Goal: Task Accomplishment & Management: Use online tool/utility

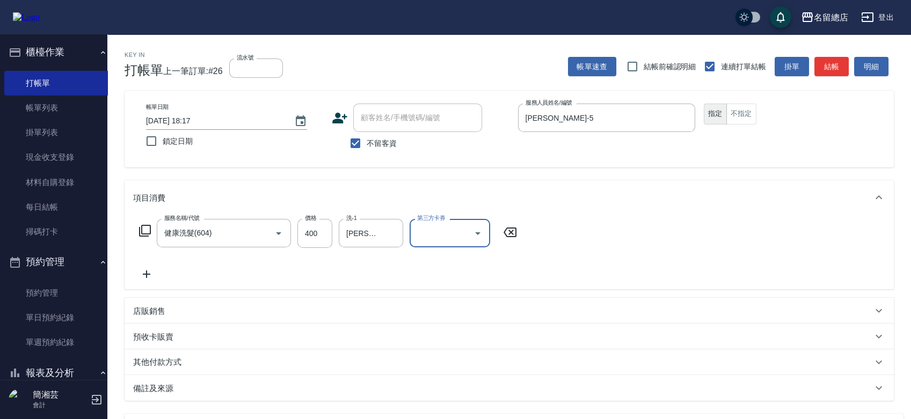
click at [207, 302] on div "店販銷售" at bounding box center [509, 311] width 769 height 26
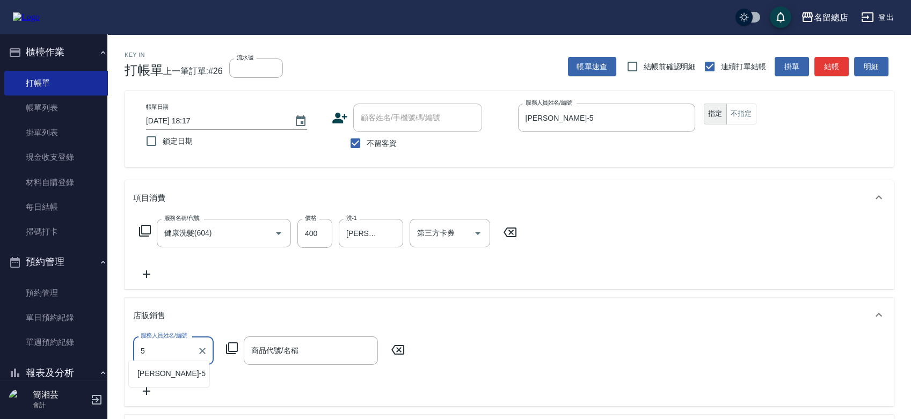
type input "[PERSON_NAME]-5"
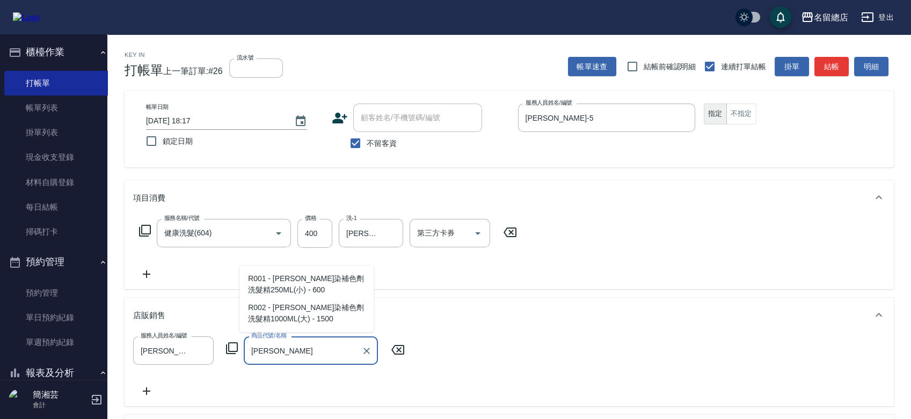
click at [262, 285] on span "R001 - [PERSON_NAME]染補色劑洗髮精250ML(小) - 600" at bounding box center [306, 284] width 134 height 29
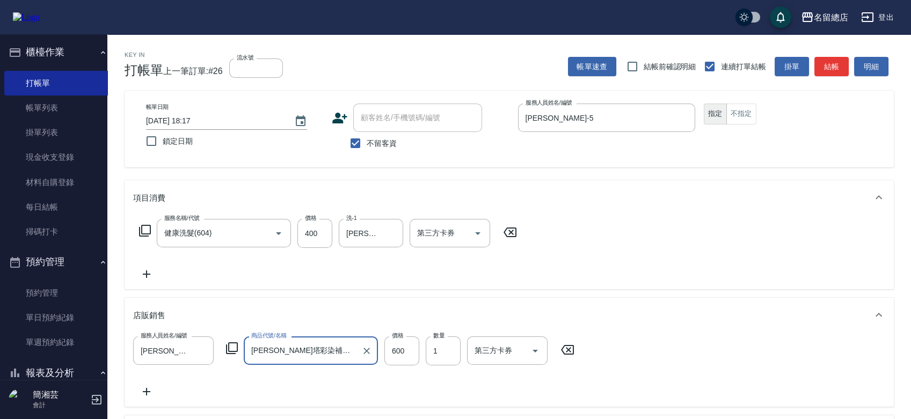
type input "[PERSON_NAME]塔彩染補色劑洗髮精250ML(小)"
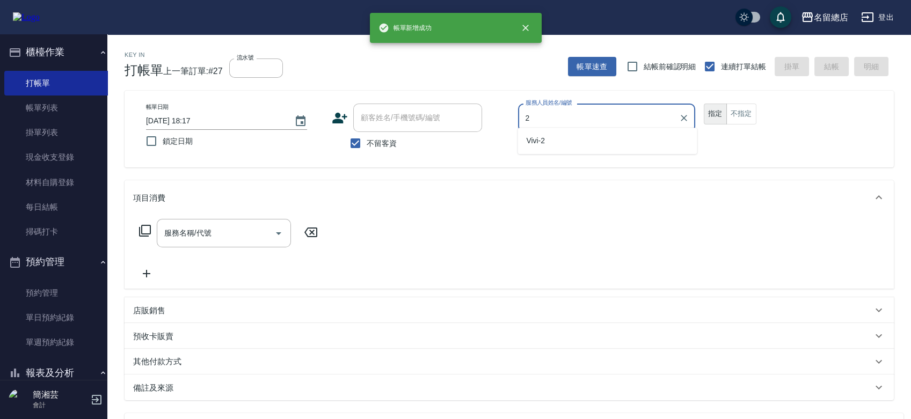
type input "Vivi-2"
type button "true"
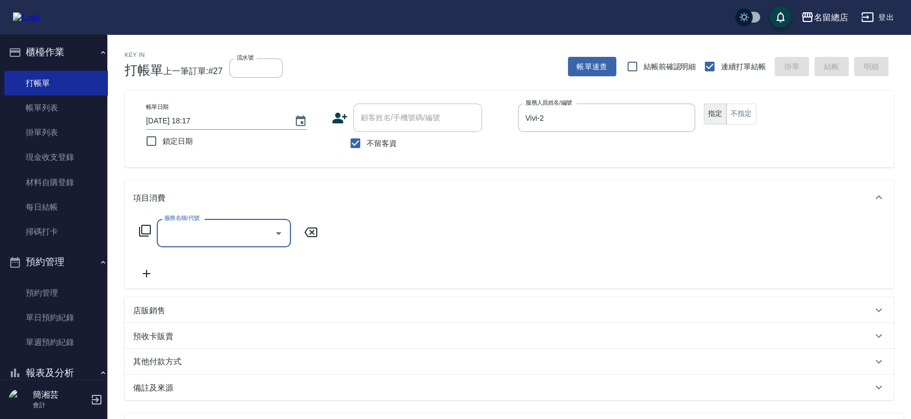
type input "6"
type input "剪髮(305)"
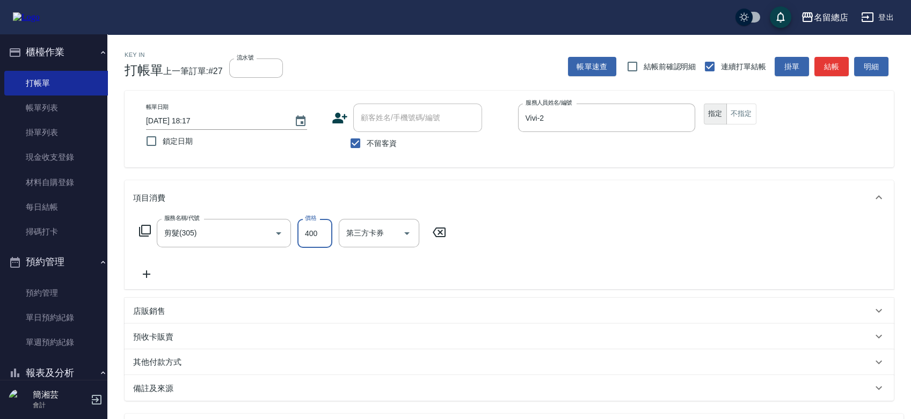
type input "400"
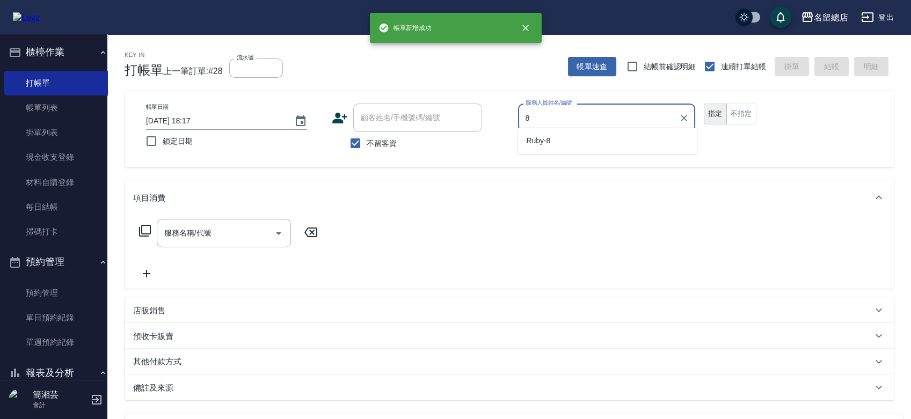
type input "Ruby-8"
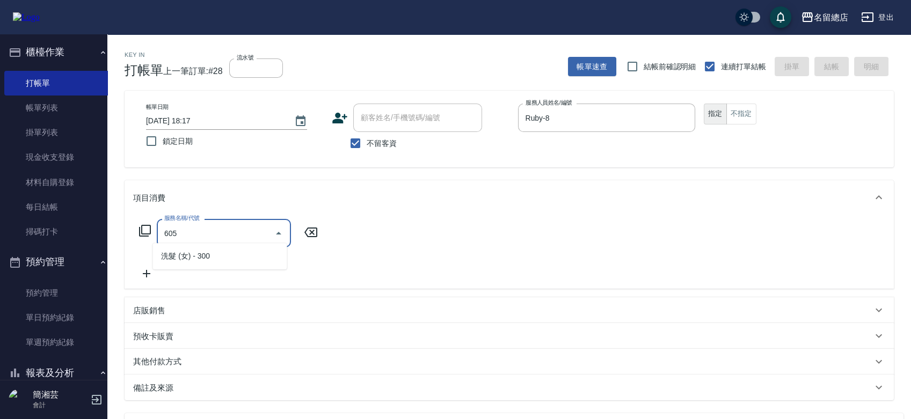
type input "洗髮 (女)(605)"
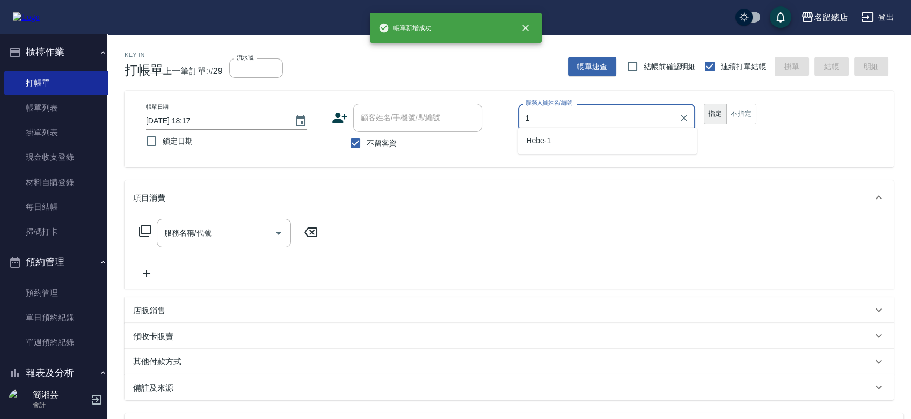
type input "Hebe-1"
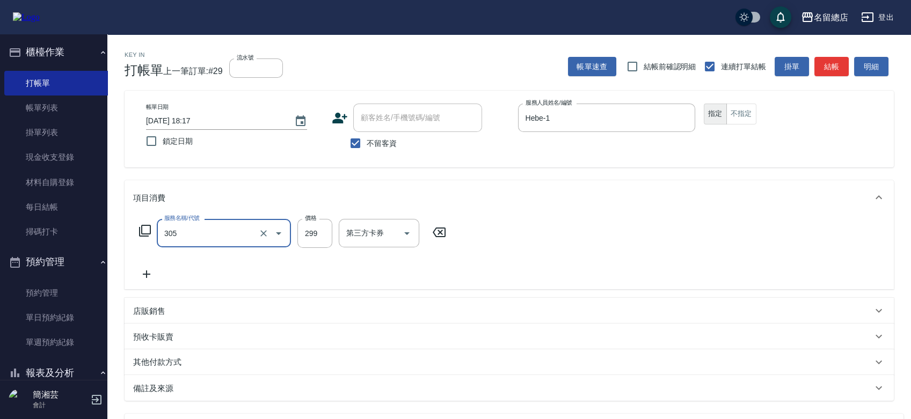
type input "剪髮(305)"
type input "500"
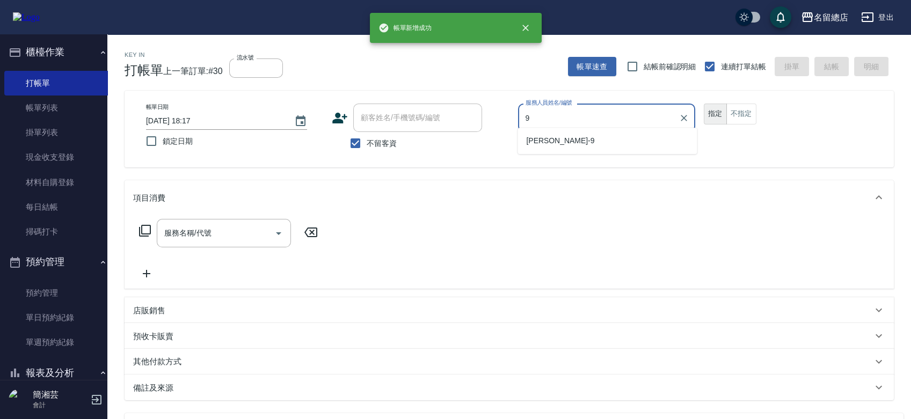
type input "[PERSON_NAME]-9"
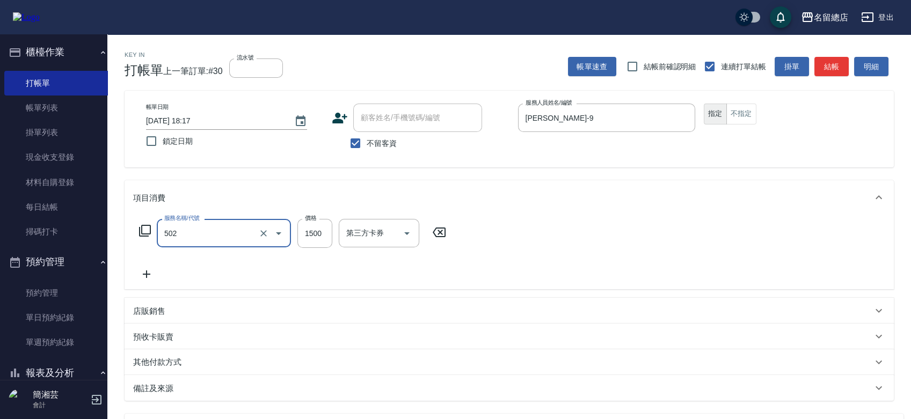
type input "染髮1500以上(502)"
type input "2999"
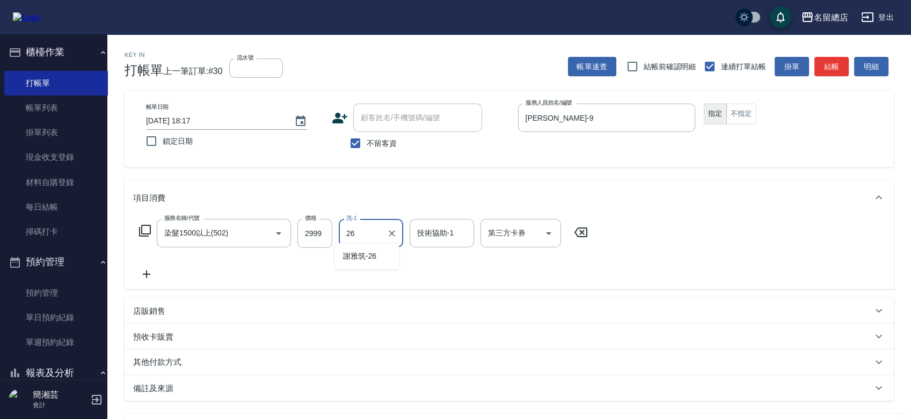
type input "[PERSON_NAME]-26"
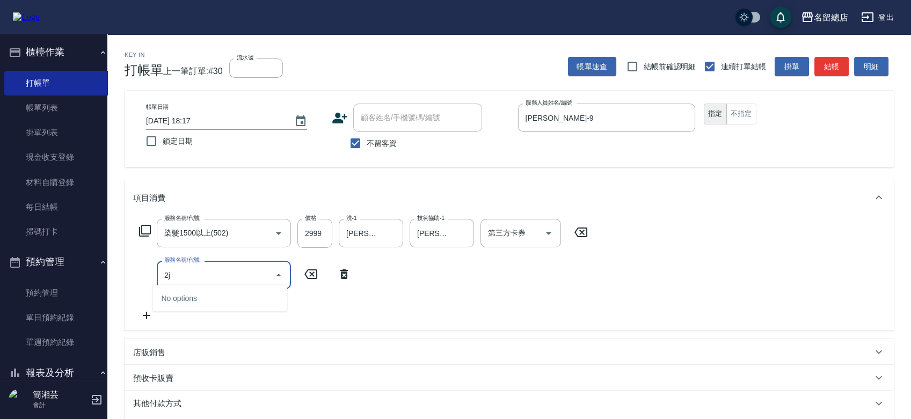
type input "2"
click at [193, 319] on span "珀藍 髮鍍膜 - 3000" at bounding box center [219, 328] width 134 height 18
type input "珀藍 髮鍍膜(411)"
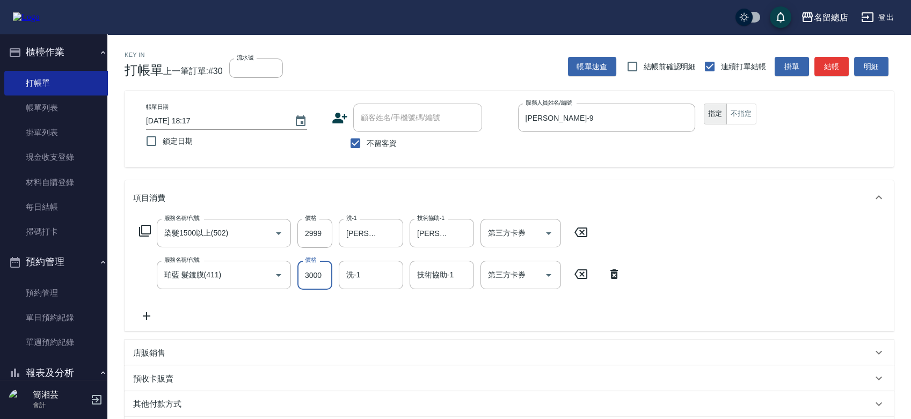
click at [301, 267] on input "3000" at bounding box center [314, 275] width 35 height 29
type input "3500"
type input "[PERSON_NAME]-26"
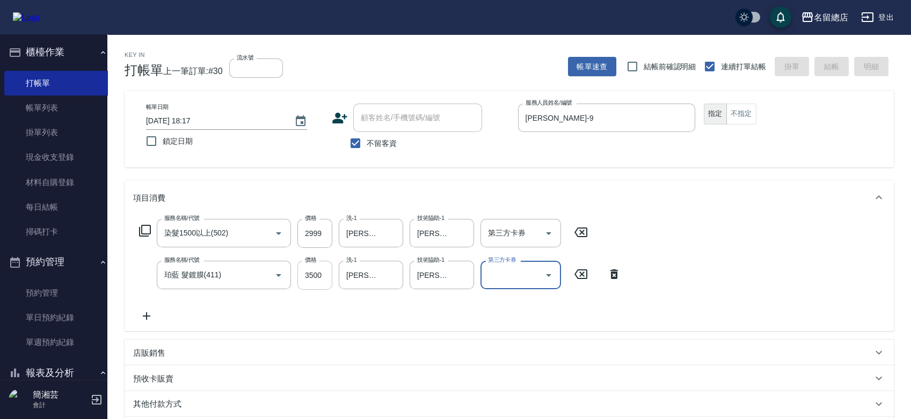
type input "[DATE] 18:18"
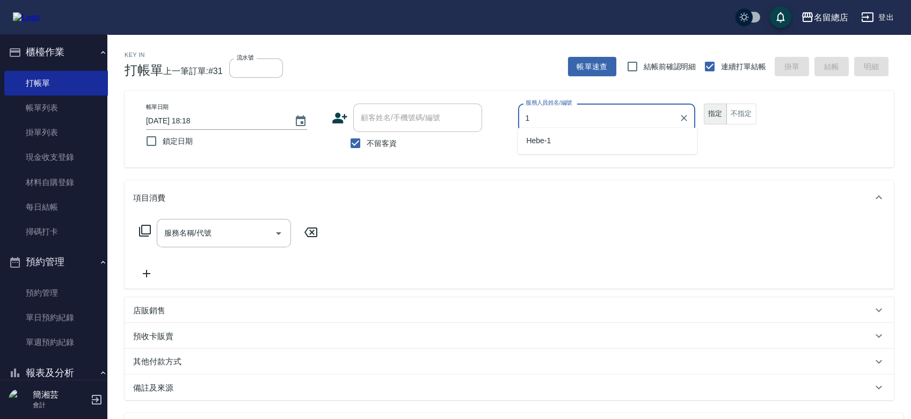
type input "Hebe-1"
click at [270, 234] on div at bounding box center [278, 233] width 16 height 28
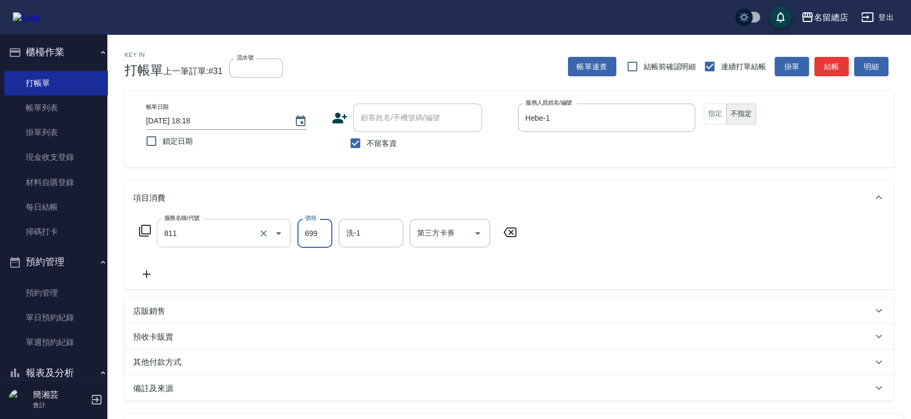
type input "洗+剪(811)"
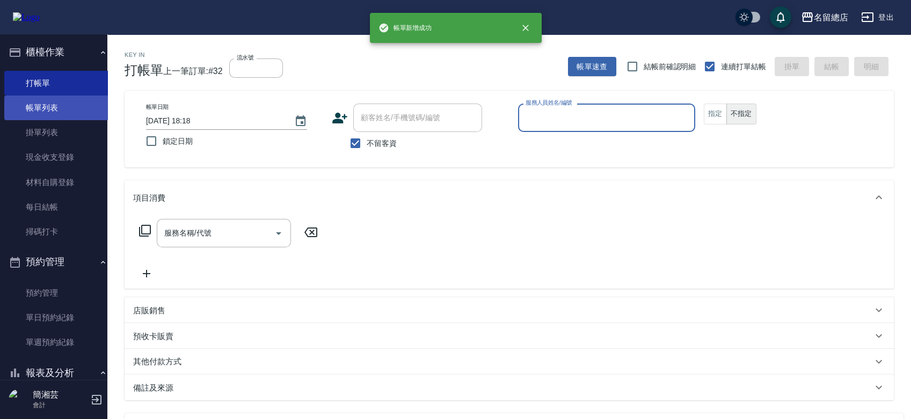
click at [43, 96] on link "帳單列表" at bounding box center [57, 108] width 107 height 25
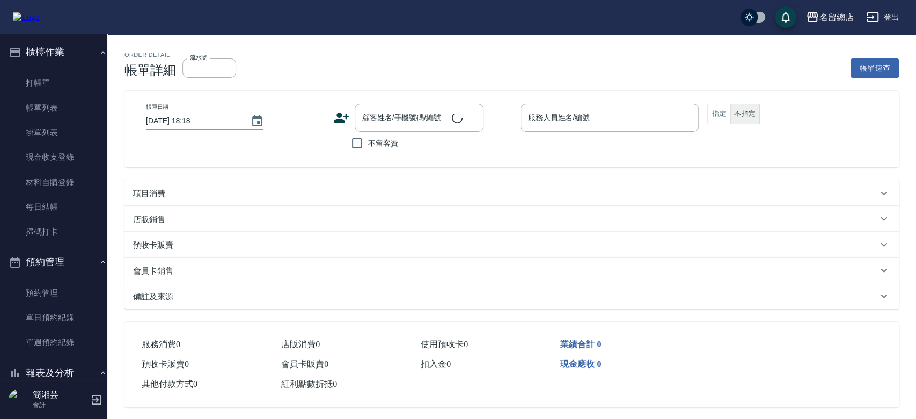
checkbox input "true"
type input "Hebe-1"
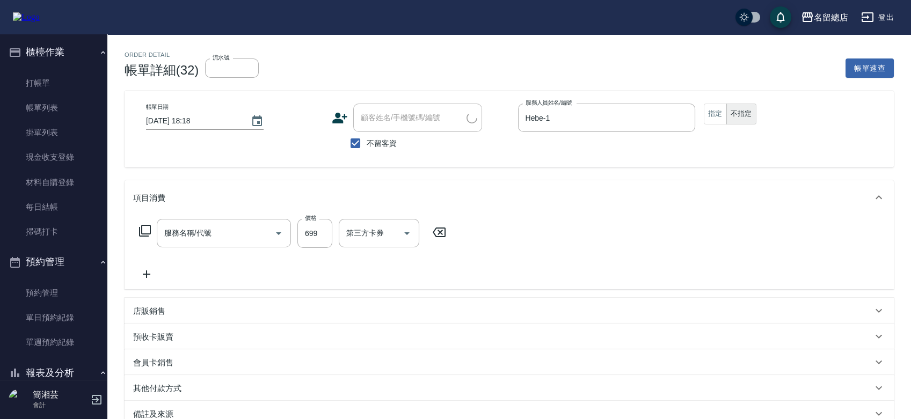
type input "洗+剪(811)"
click at [344, 232] on input "洗-1" at bounding box center [371, 233] width 55 height 19
type input "YY-45"
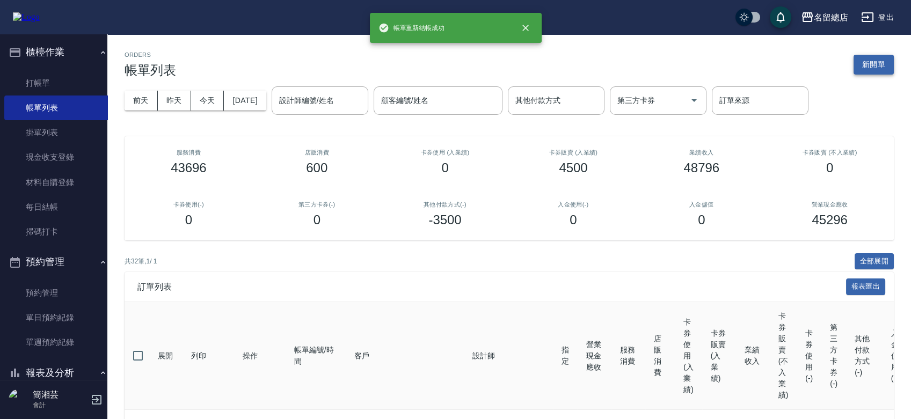
click at [877, 56] on button "新開單" at bounding box center [874, 65] width 40 height 20
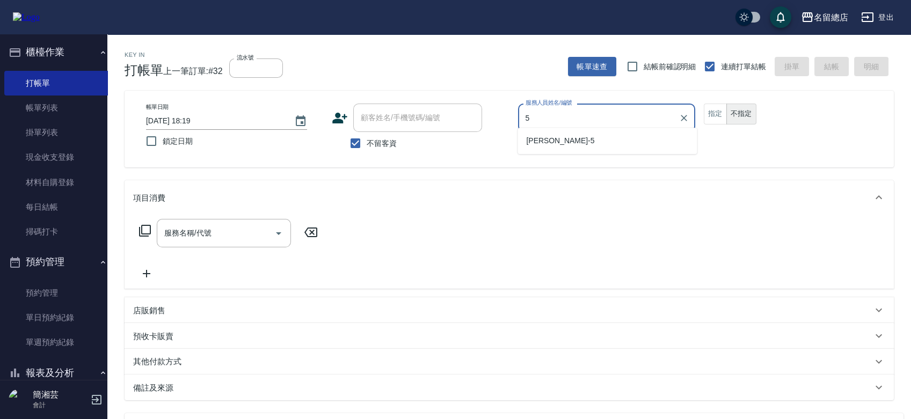
type input "[PERSON_NAME]-5"
type button "false"
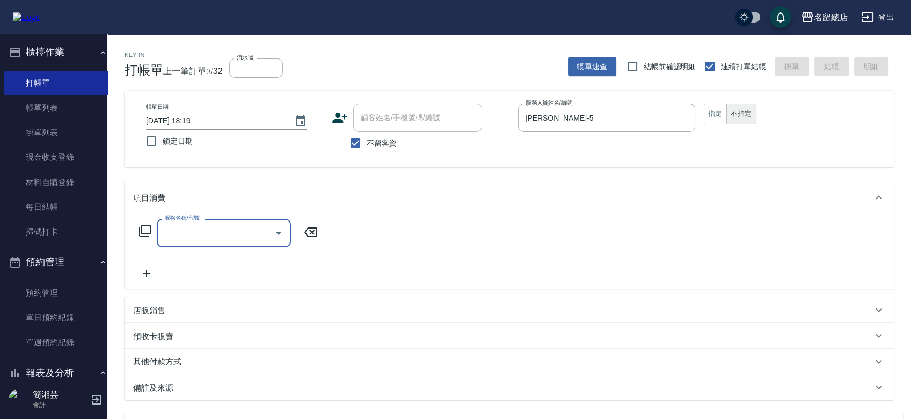
type input "5"
type input "6"
click at [588, 110] on input "[PERSON_NAME]-5" at bounding box center [598, 117] width 151 height 19
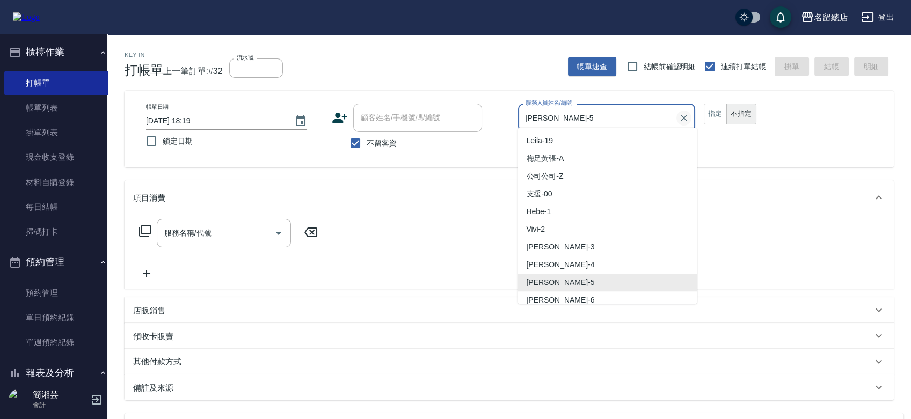
click at [681, 113] on icon "Clear" at bounding box center [684, 118] width 11 height 11
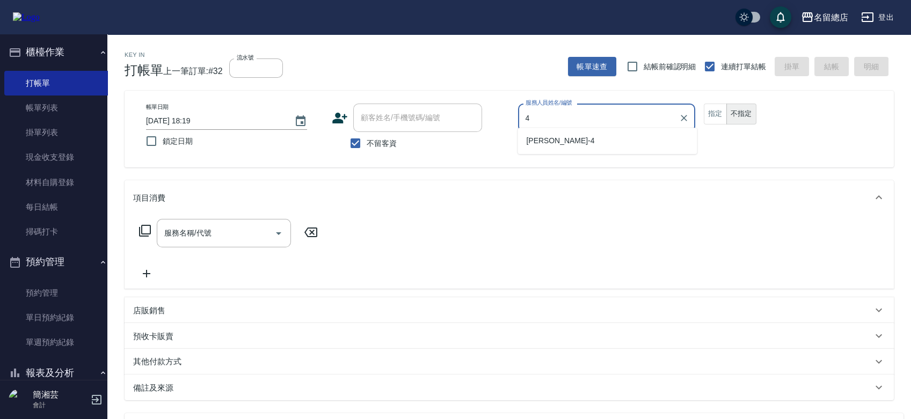
type input "[PERSON_NAME]-4"
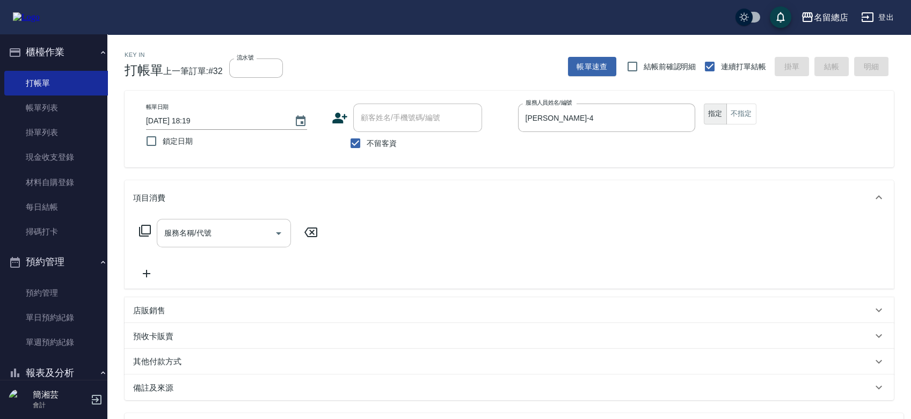
click at [180, 230] on input "服務名稱/代號" at bounding box center [216, 233] width 108 height 19
type input "陶溫3000以上(213)"
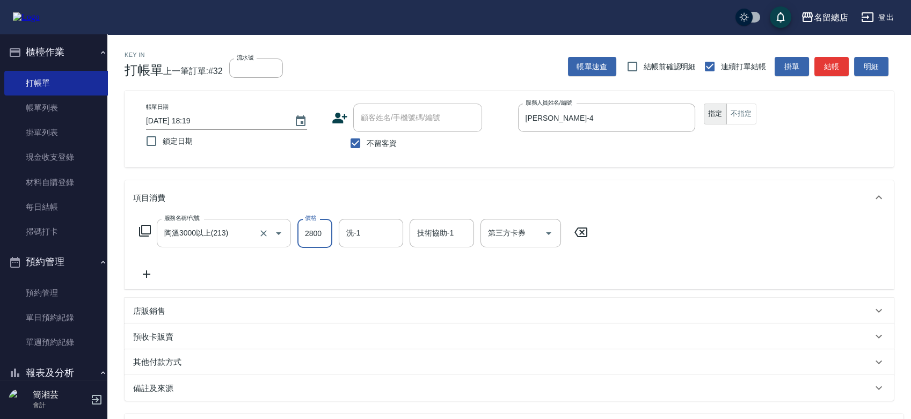
type input "2800"
type input "祥哥-98"
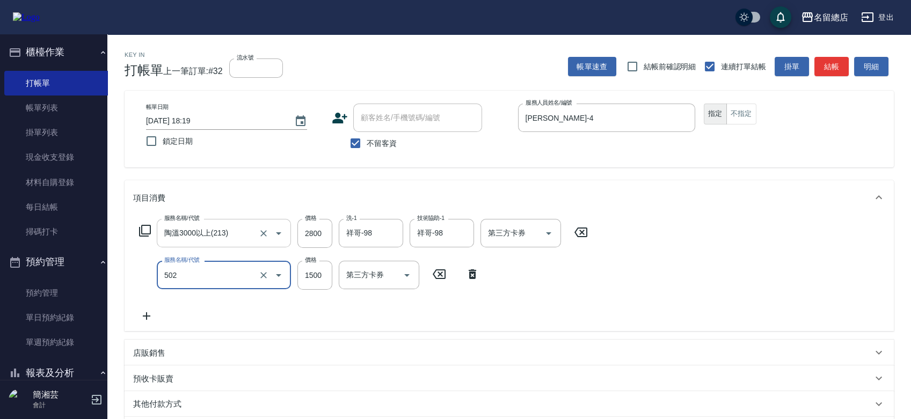
type input "染髮1500以上(502)"
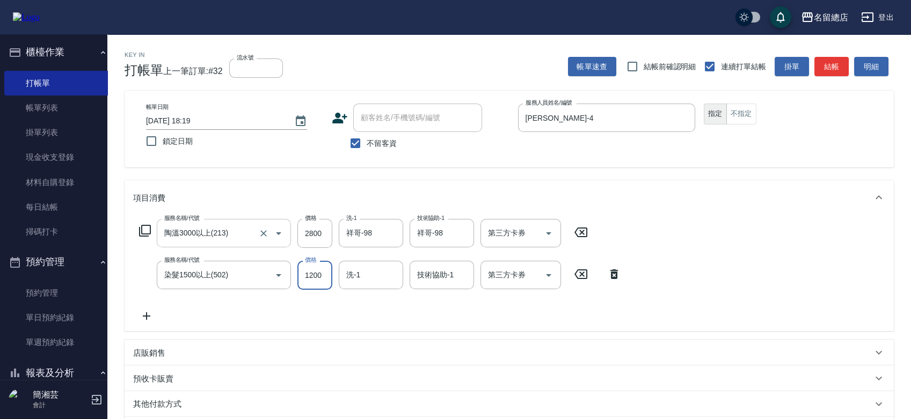
type input "1200"
type input "祥哥-98"
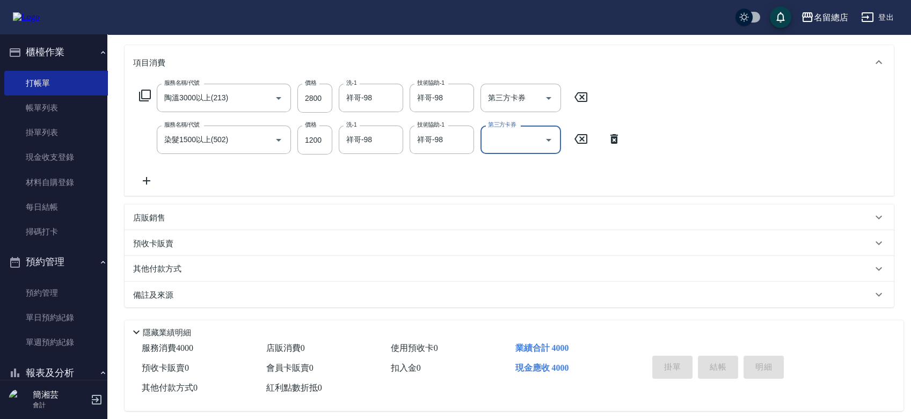
type input "[DATE] 18:26"
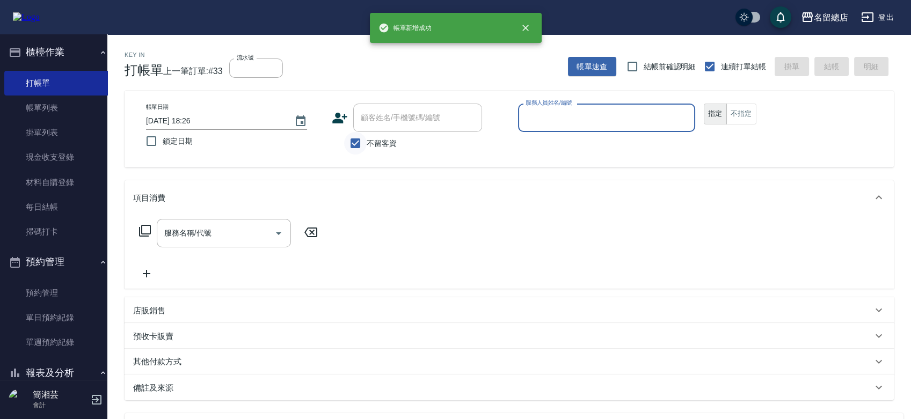
click at [357, 134] on input "不留客資" at bounding box center [355, 143] width 23 height 23
checkbox input "false"
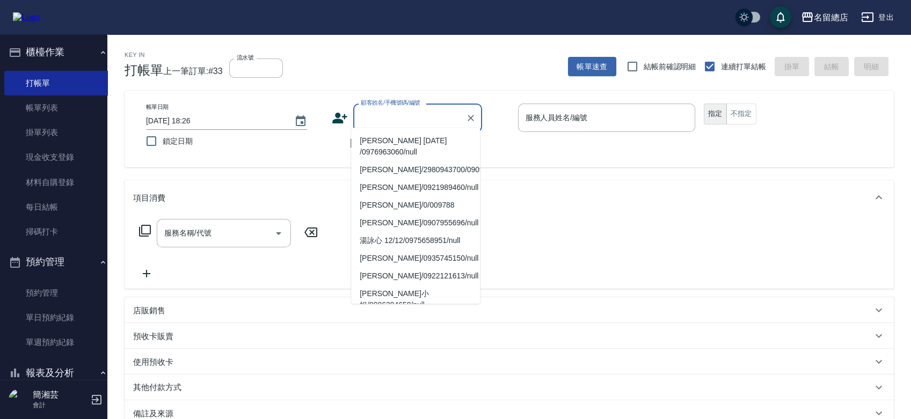
click at [373, 117] on input "顧客姓名/手機號碼/編號" at bounding box center [409, 117] width 103 height 19
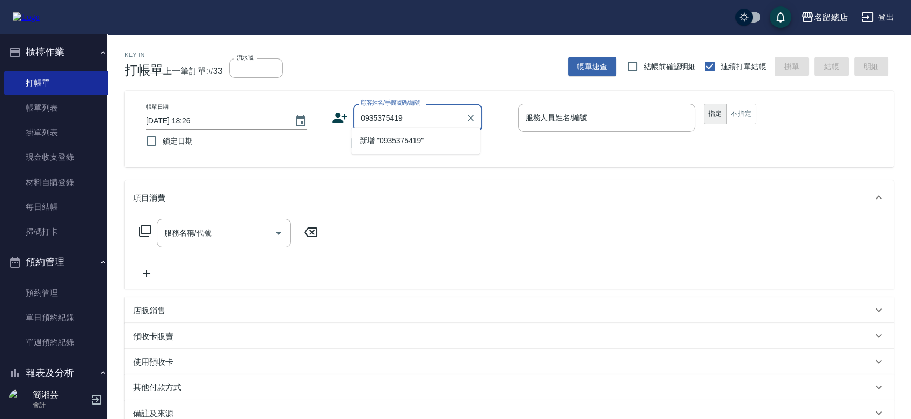
click at [424, 141] on li "新增 "0935375419"" at bounding box center [415, 141] width 129 height 18
type input "0935375419"
click at [337, 116] on icon at bounding box center [340, 118] width 15 height 11
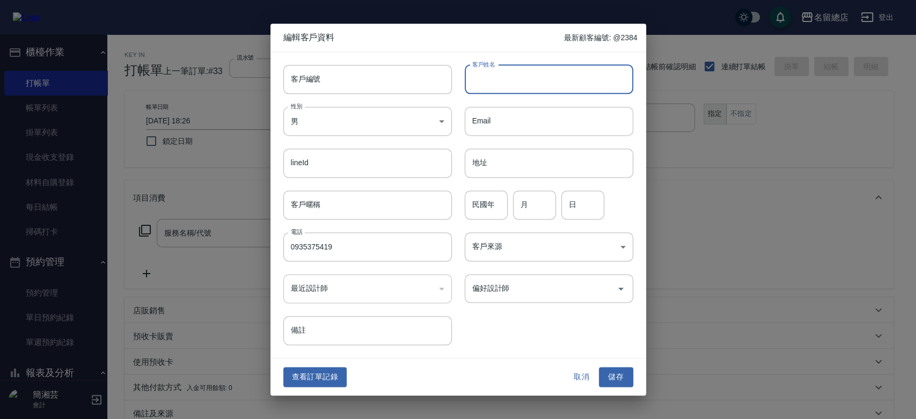
click at [493, 89] on input "客戶姓名" at bounding box center [549, 79] width 169 height 29
type input "t"
type input "[PERSON_NAME]"
click at [385, 127] on body "名留總店 登出 櫃檯作業 打帳單 帳單列表 掛單列表 現金收支登錄 材料自購登錄 每日結帳 掃碼打卡 預約管理 預約管理 單日預約紀錄 單週預約紀錄 報表及分…" at bounding box center [458, 273] width 908 height 538
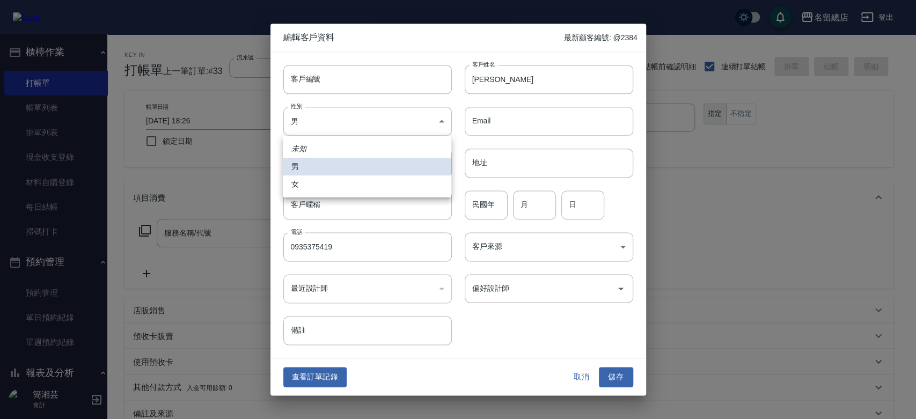
click at [367, 186] on li "女" at bounding box center [367, 185] width 169 height 18
type input "[DEMOGRAPHIC_DATA]"
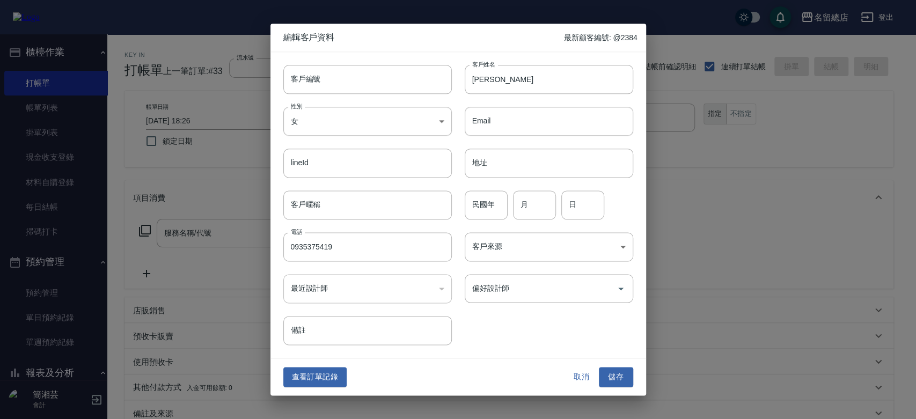
click at [616, 381] on button "儲存" at bounding box center [616, 378] width 34 height 20
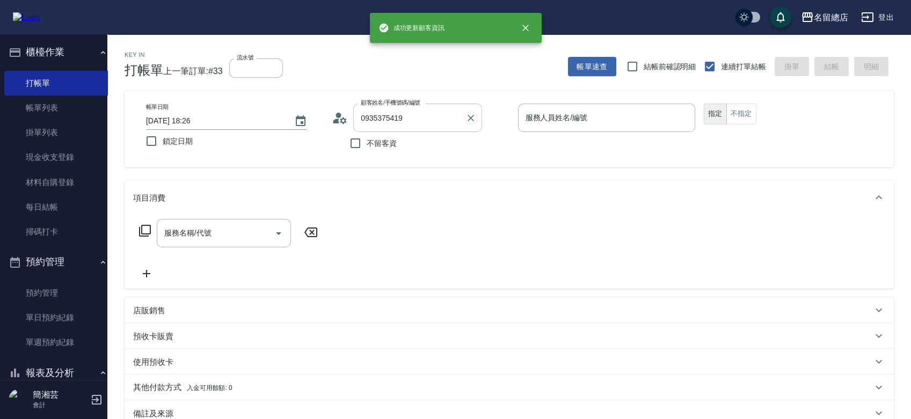
click at [470, 116] on icon "Clear" at bounding box center [470, 118] width 11 height 11
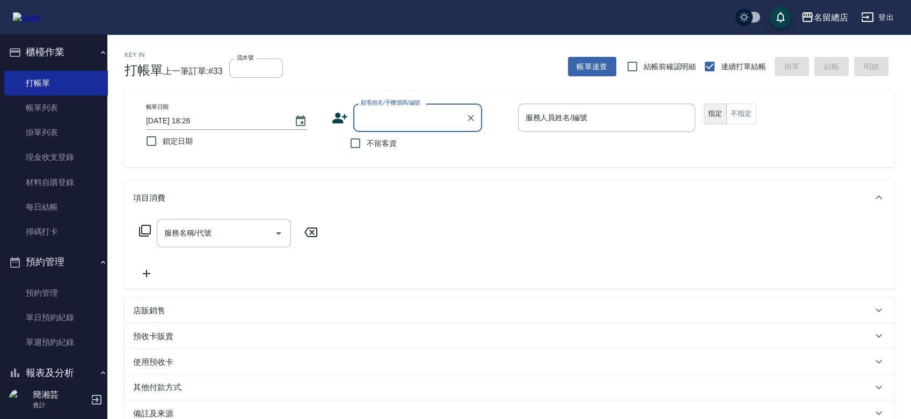
click at [404, 108] on input "顧客姓名/手機號碼/編號" at bounding box center [409, 117] width 103 height 19
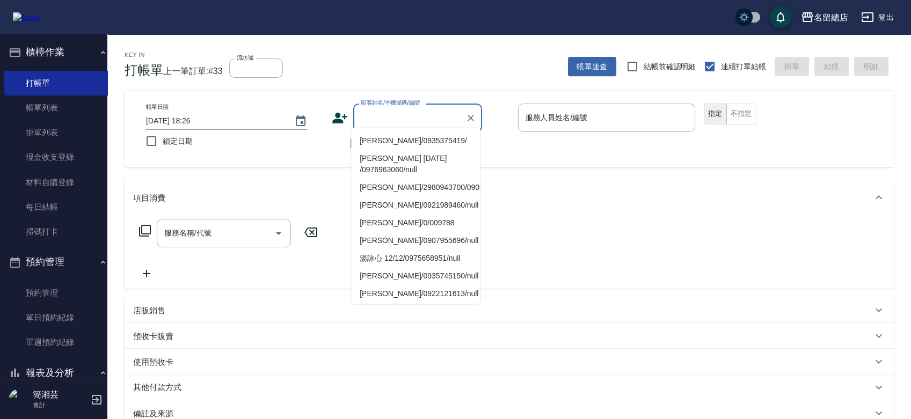
click at [405, 137] on li "[PERSON_NAME]/0935375419/" at bounding box center [415, 141] width 129 height 18
type input "[PERSON_NAME]/0935375419/"
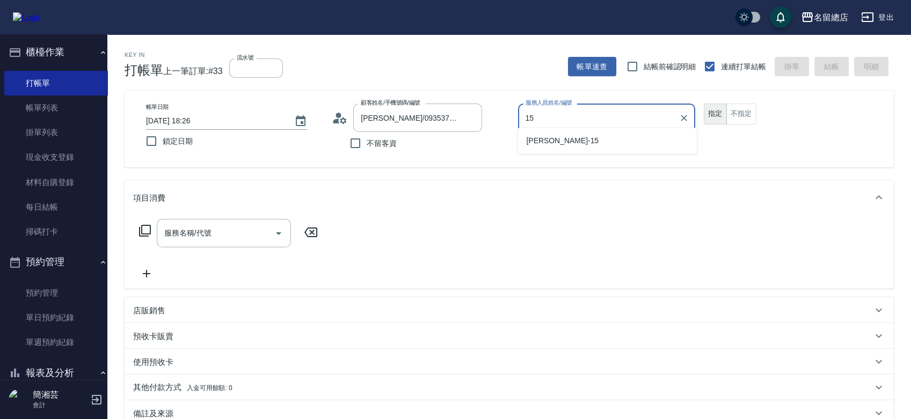
type input "[PERSON_NAME]-15"
type button "true"
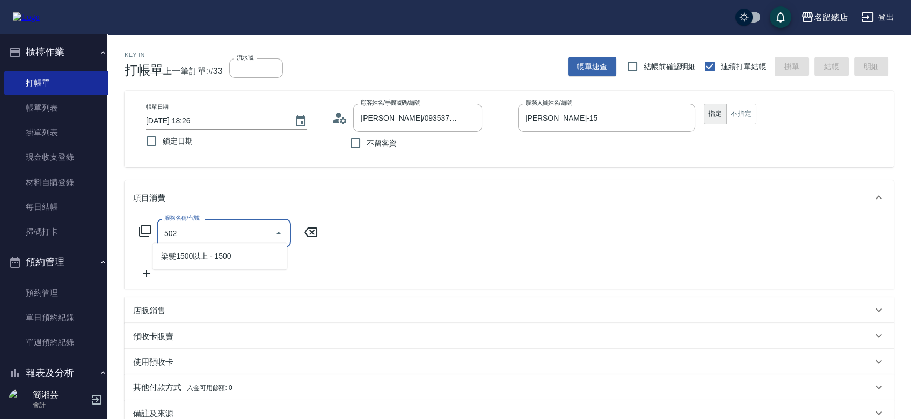
type input "染髮1500以上(502)"
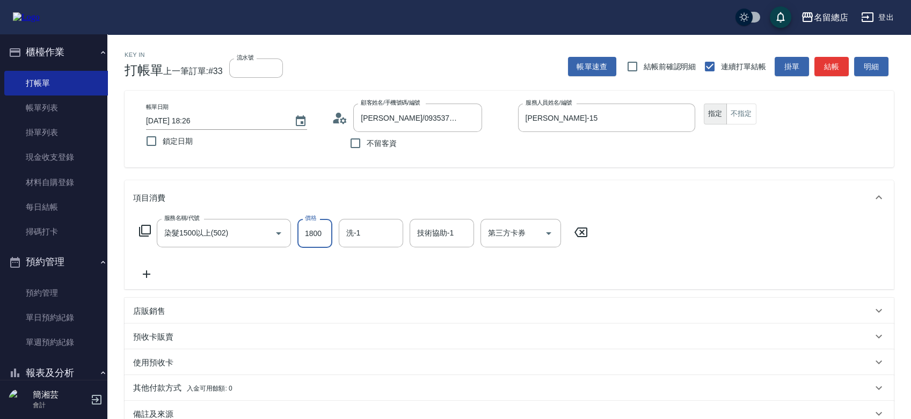
type input "1800"
type input "陳予歆-28"
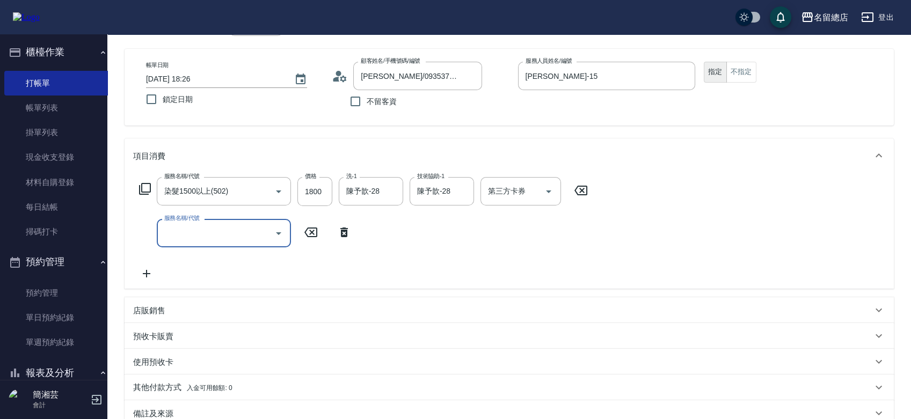
scroll to position [60, 0]
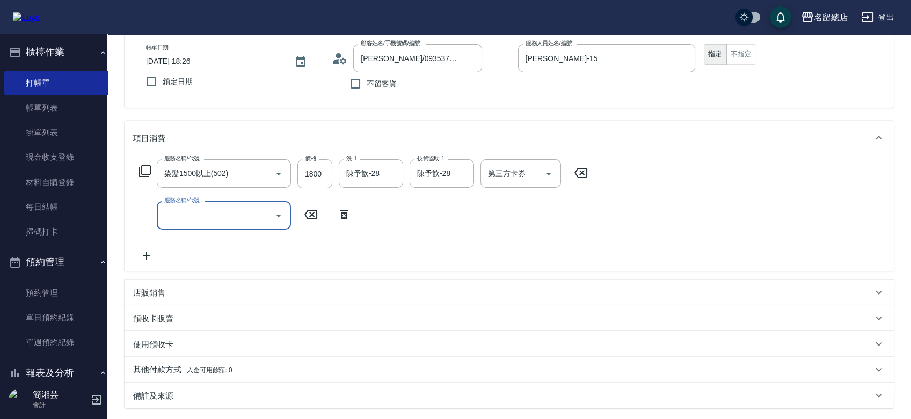
click at [154, 314] on p "預收卡販賣" at bounding box center [153, 318] width 40 height 11
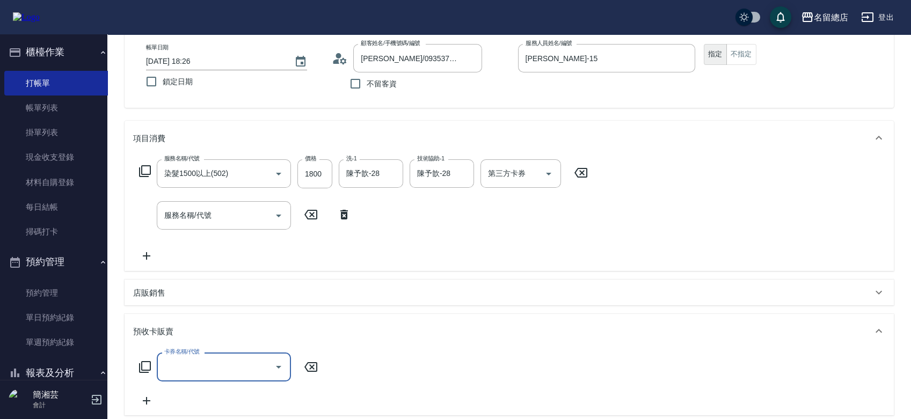
scroll to position [0, 0]
type input "二段自備卡(407)"
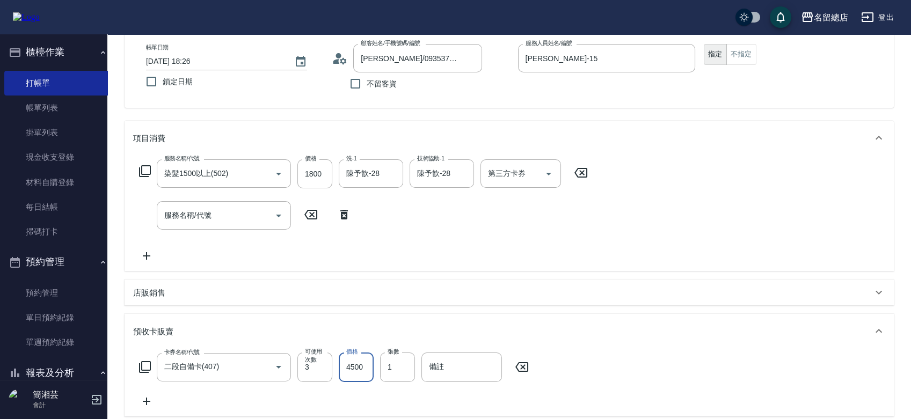
type input "4500"
type input "9262"
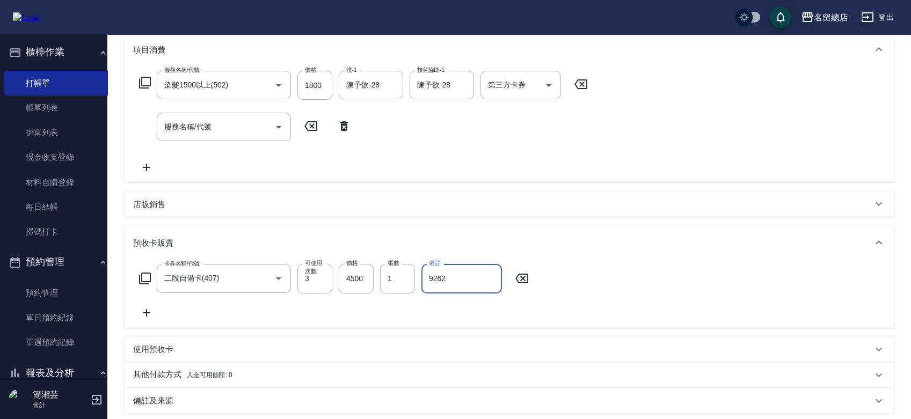
scroll to position [258, 0]
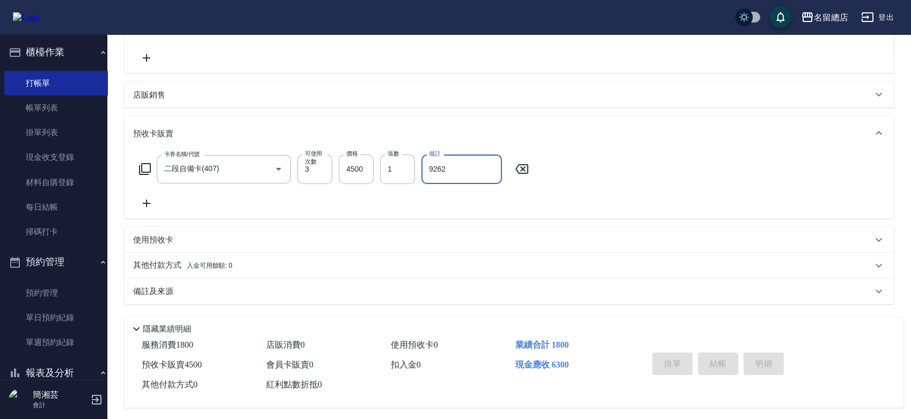
type input "[DATE] 18:27"
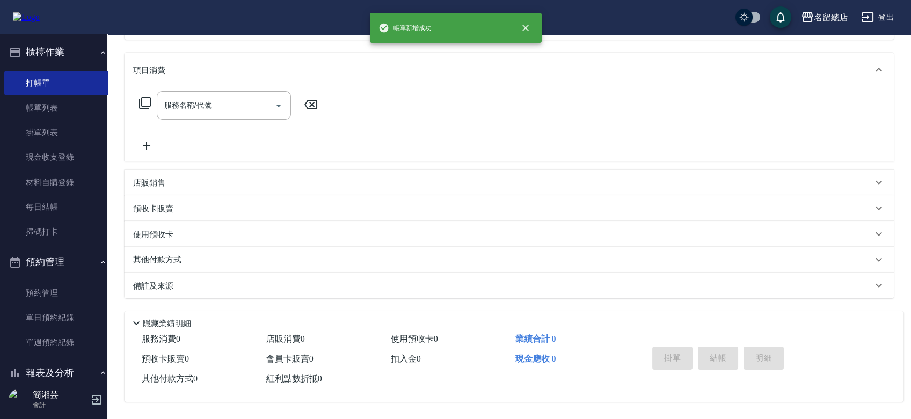
scroll to position [0, 0]
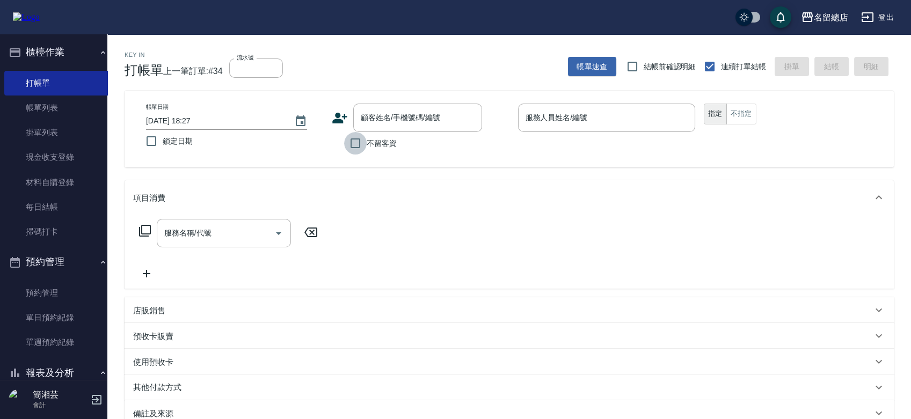
click at [357, 142] on input "不留客資" at bounding box center [355, 143] width 23 height 23
checkbox input "true"
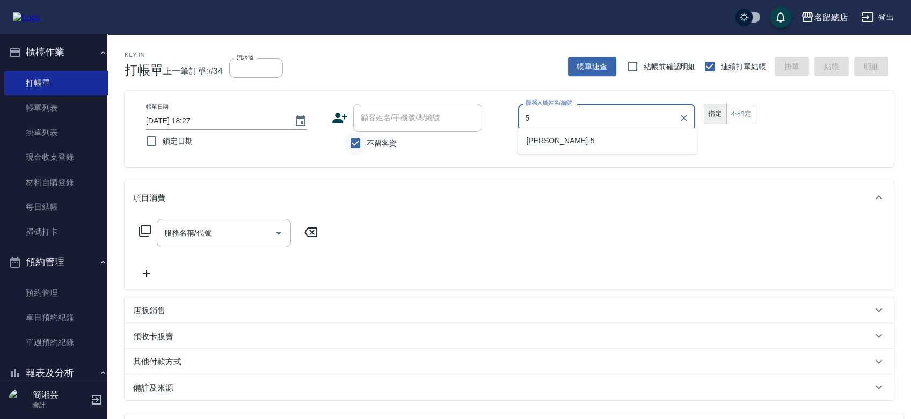
type input "[PERSON_NAME]-5"
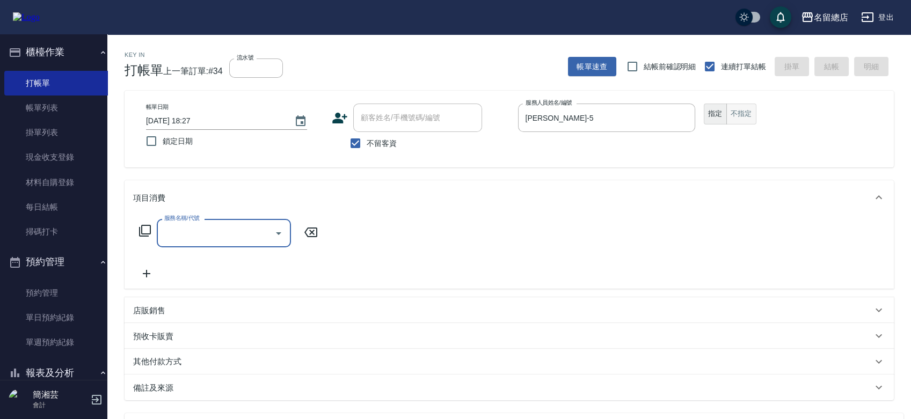
drag, startPoint x: 750, startPoint y: 106, endPoint x: 417, endPoint y: 158, distance: 337.4
click at [749, 107] on button "不指定" at bounding box center [741, 114] width 30 height 21
click at [219, 231] on input "服務名稱/代號" at bounding box center [216, 233] width 108 height 19
type input "健康洗髮(604)"
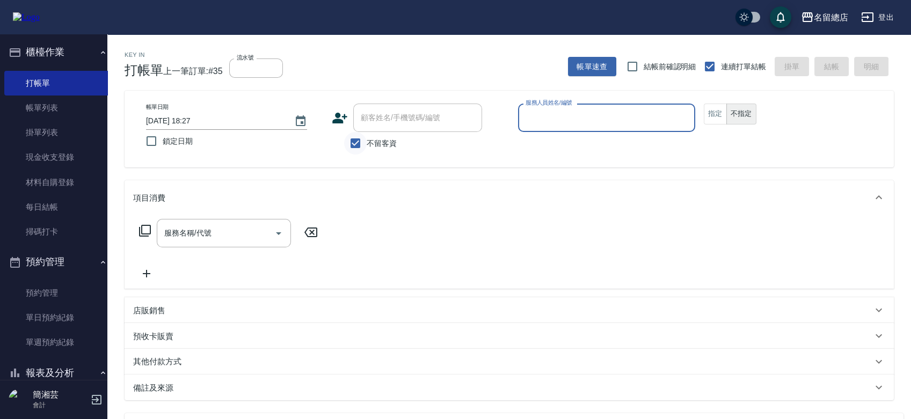
click at [358, 133] on input "不留客資" at bounding box center [355, 143] width 23 height 23
checkbox input "false"
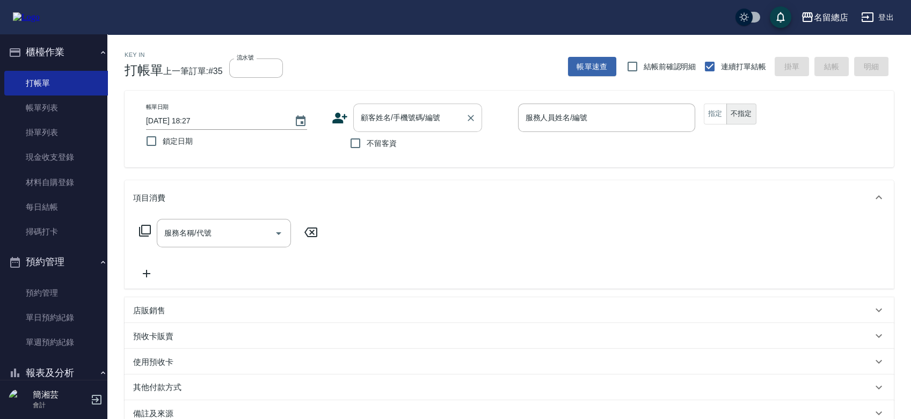
click at [374, 115] on input "顧客姓名/手機號碼/編號" at bounding box center [409, 117] width 103 height 19
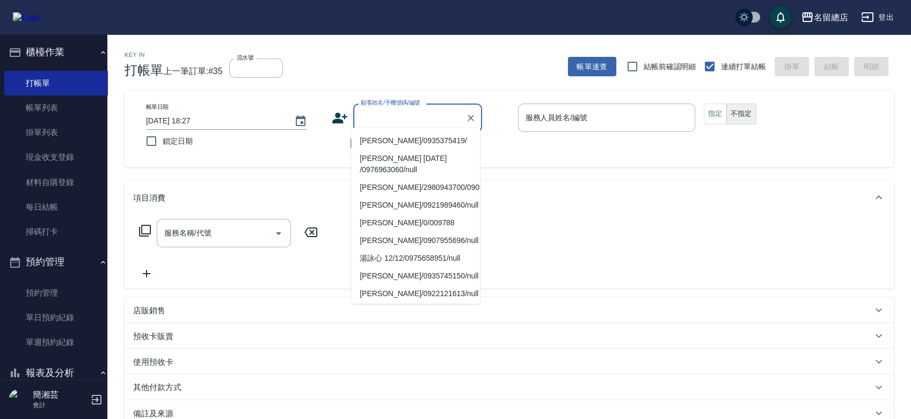
click at [377, 141] on li "[PERSON_NAME]/0935375419/" at bounding box center [415, 141] width 129 height 18
type input "[PERSON_NAME]/0935375419/"
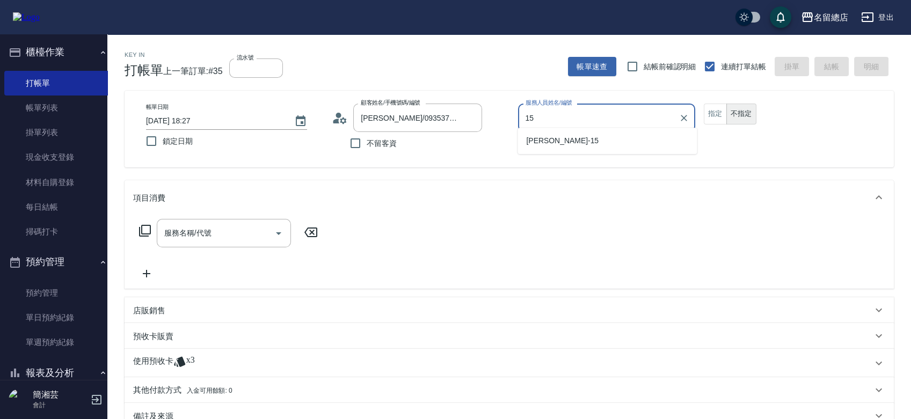
type input "[PERSON_NAME]-15"
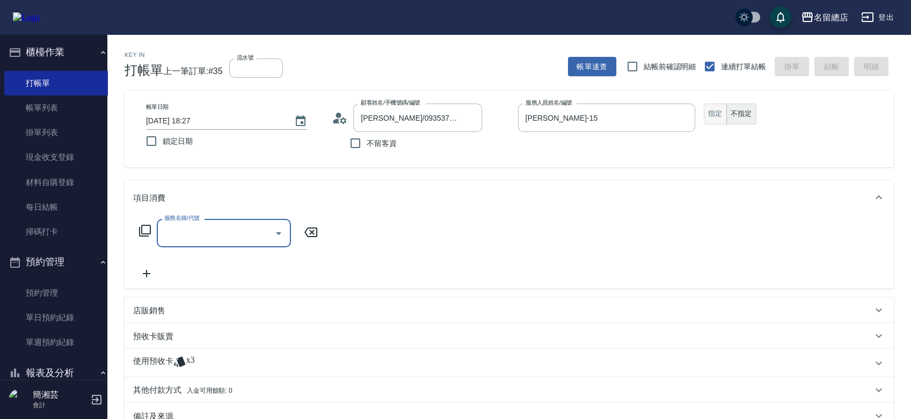
click at [726, 111] on button "指定" at bounding box center [715, 114] width 23 height 21
click at [231, 227] on input "服務名稱/代號" at bounding box center [216, 233] width 108 height 19
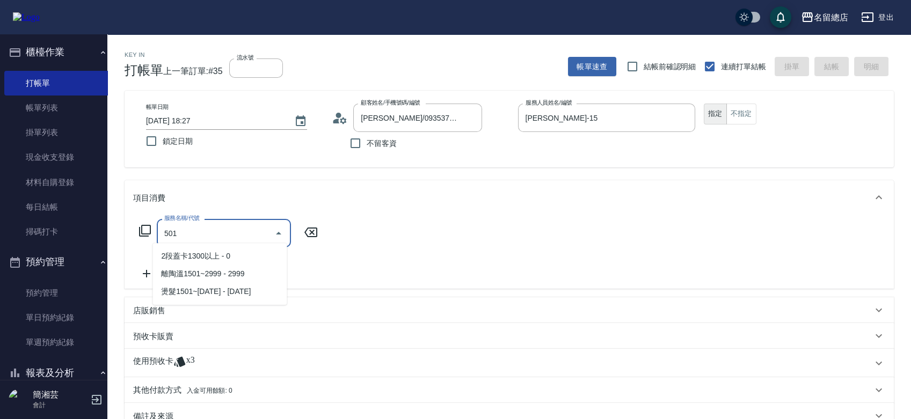
type input "2段蓋卡1300以上(501)"
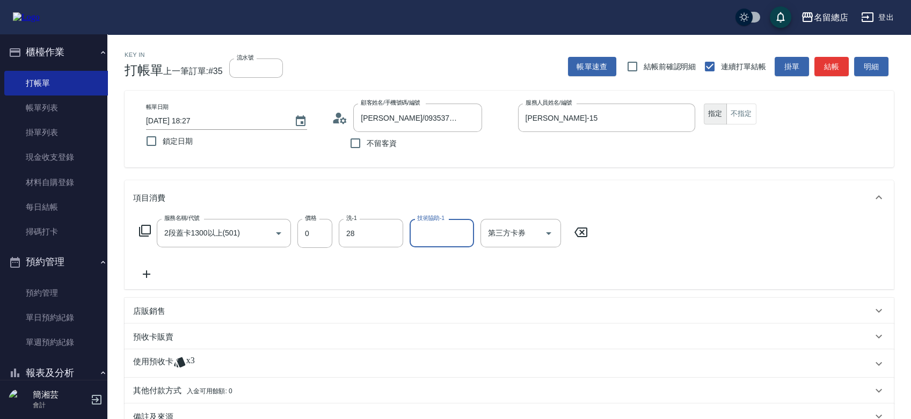
type input "陳予歆-28"
click at [234, 358] on div "使用預收卡 x3" at bounding box center [502, 364] width 739 height 16
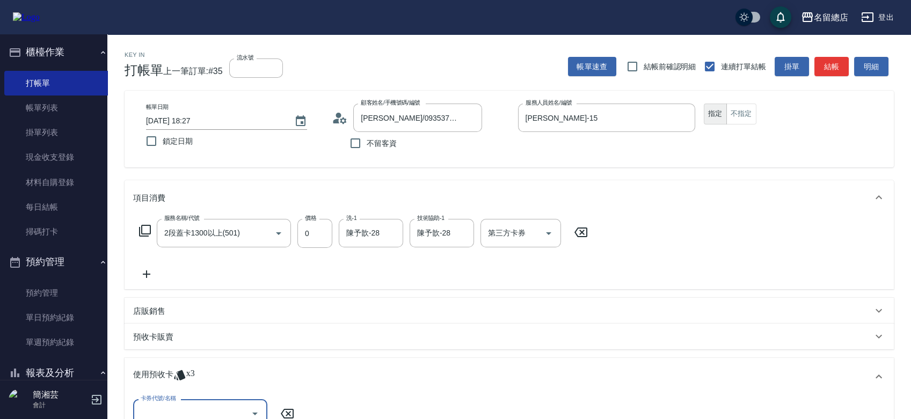
click at [210, 401] on div "卡券代號/名稱" at bounding box center [200, 413] width 134 height 28
click at [214, 384] on div "二段自備卡 剩餘3張 9262" at bounding box center [196, 383] width 134 height 18
type input "二段自備卡 9262"
click at [421, 409] on span "指定" at bounding box center [426, 414] width 15 height 11
click at [419, 405] on input "指定" at bounding box center [407, 414] width 23 height 23
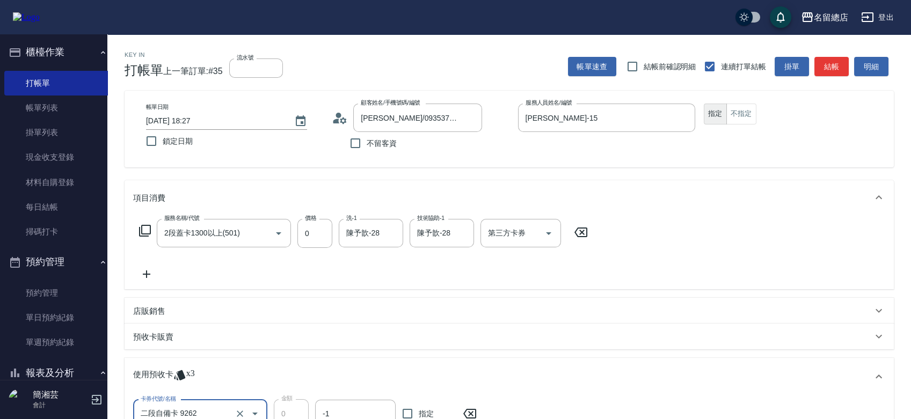
checkbox input "true"
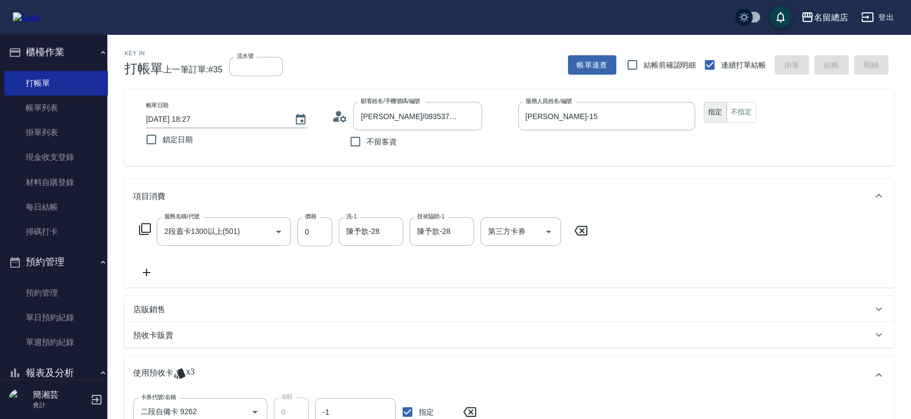
type input "[DATE] 18:28"
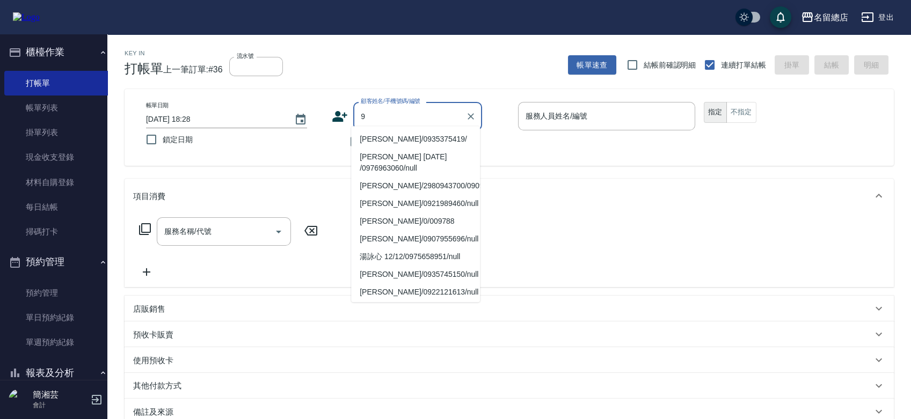
type input "[PERSON_NAME]/0935375419/"
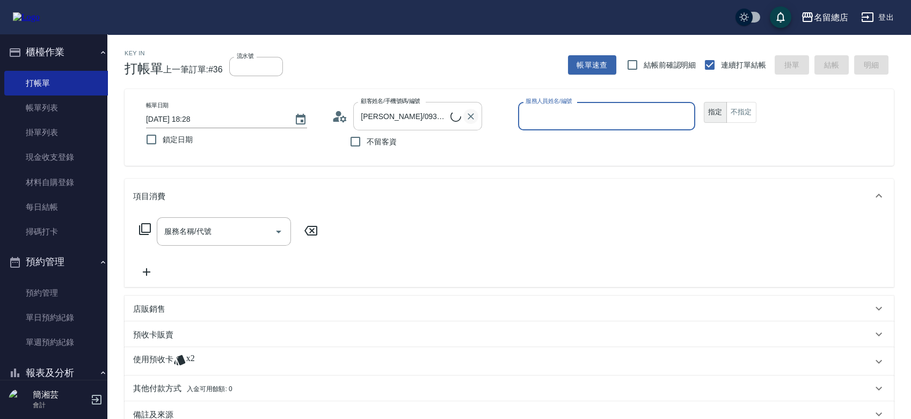
click at [465, 114] on icon "Clear" at bounding box center [470, 116] width 11 height 11
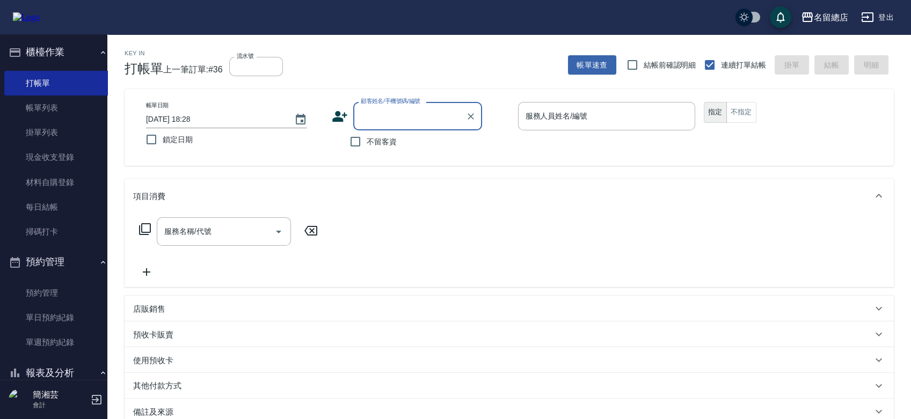
click at [370, 137] on span "不留客資" at bounding box center [382, 141] width 30 height 11
click at [367, 137] on input "不留客資" at bounding box center [355, 141] width 23 height 23
checkbox input "true"
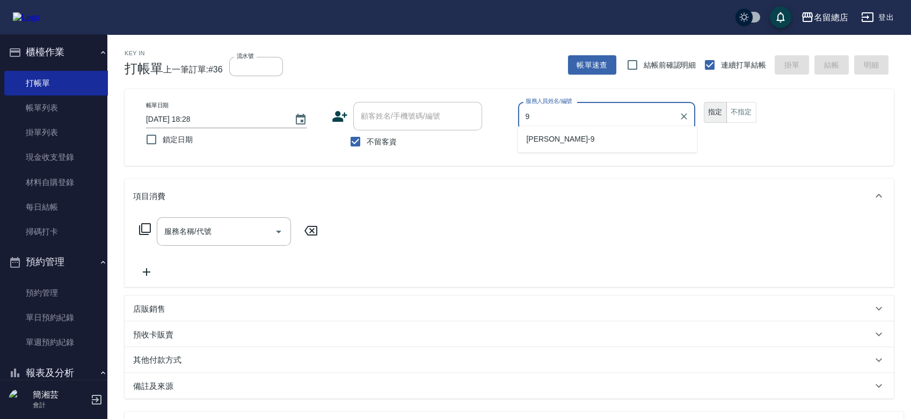
type input "[PERSON_NAME]-9"
click at [242, 230] on input "服務名稱/代號" at bounding box center [216, 231] width 108 height 19
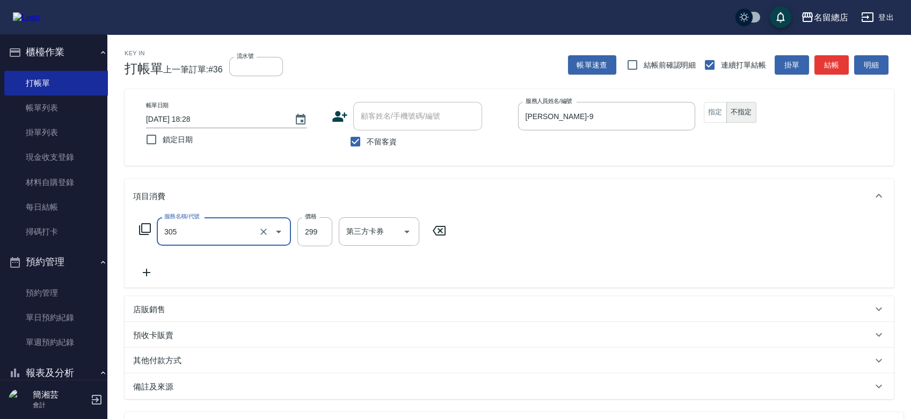
type input "剪髮(305)"
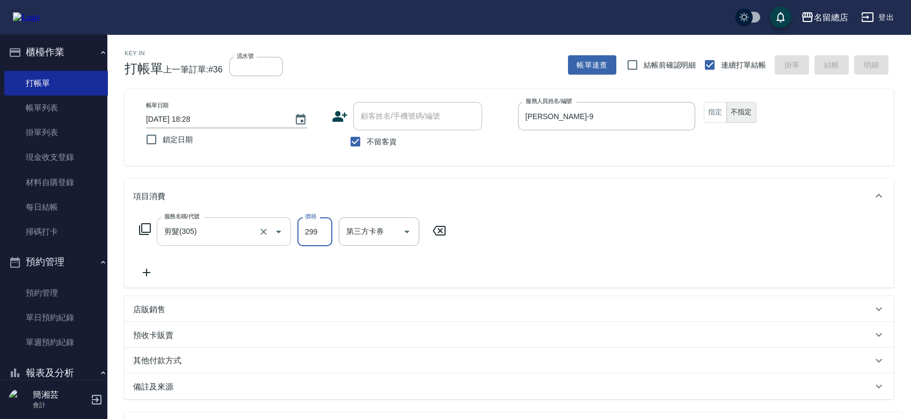
type input "[DATE] 18:31"
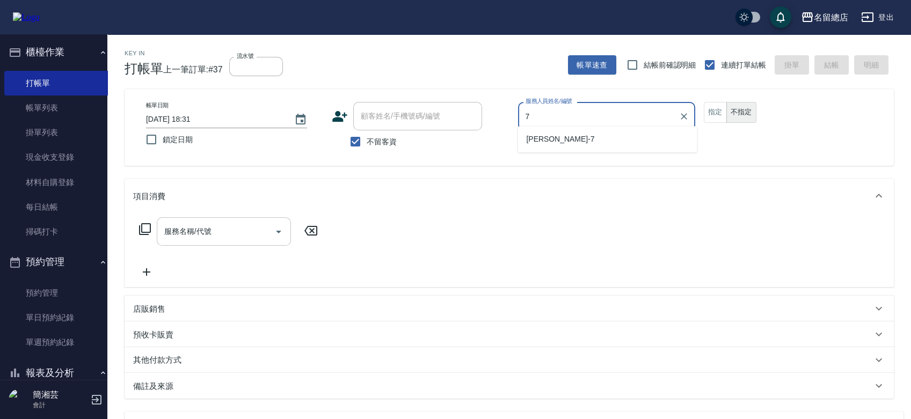
type input "Mick-7"
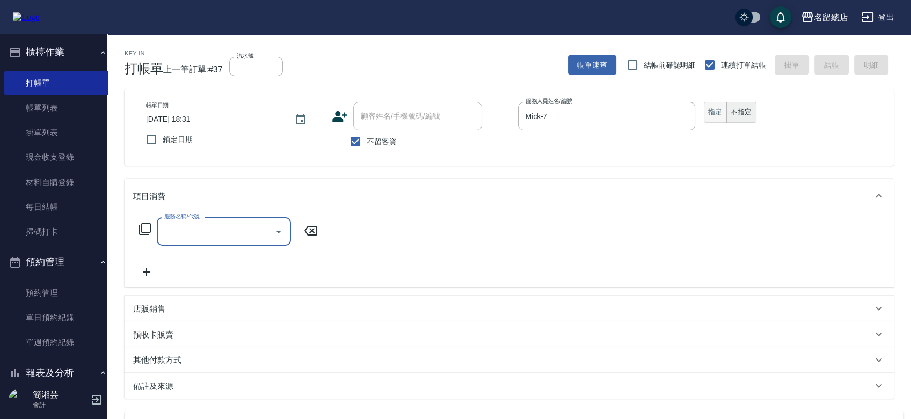
click at [721, 104] on button "指定" at bounding box center [715, 112] width 23 height 21
click at [207, 217] on div "服務名稱/代號" at bounding box center [224, 231] width 134 height 28
type input "洗+剪(811)"
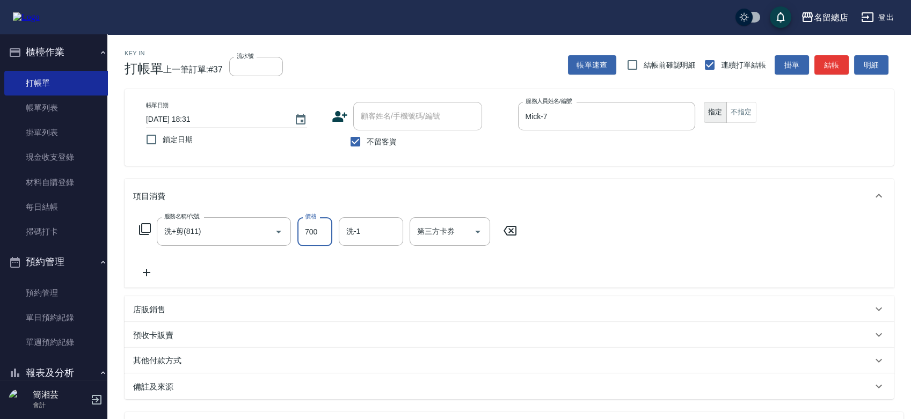
type input "700"
type input "[PERSON_NAME]-34"
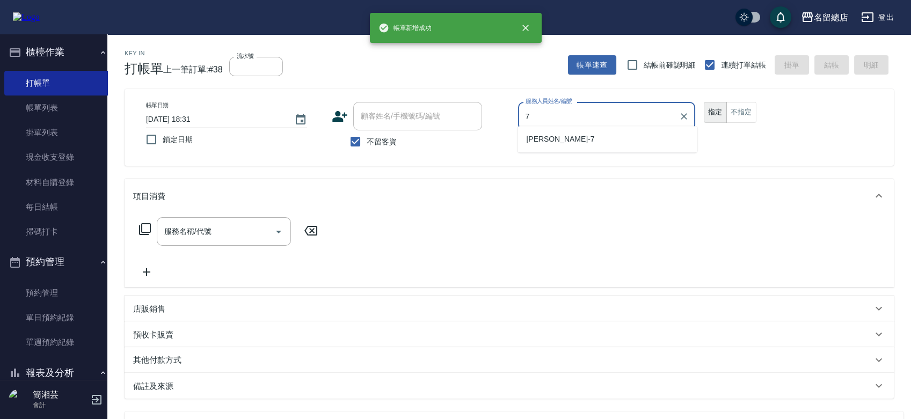
type input "Mick-7"
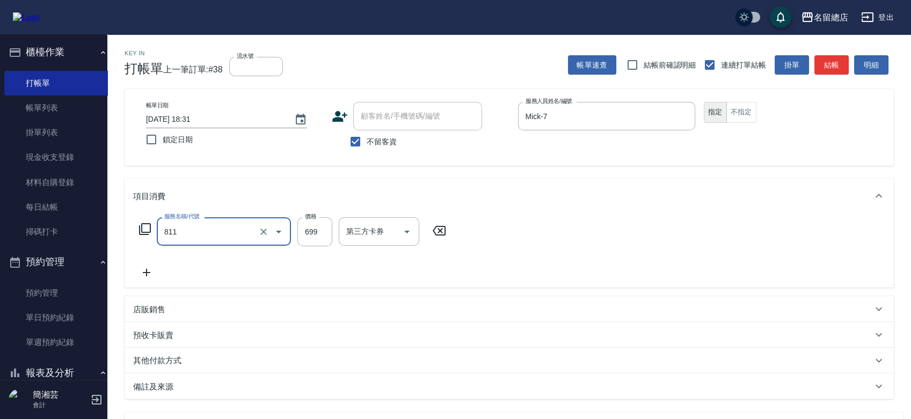
type input "洗+剪(811)"
type input "700"
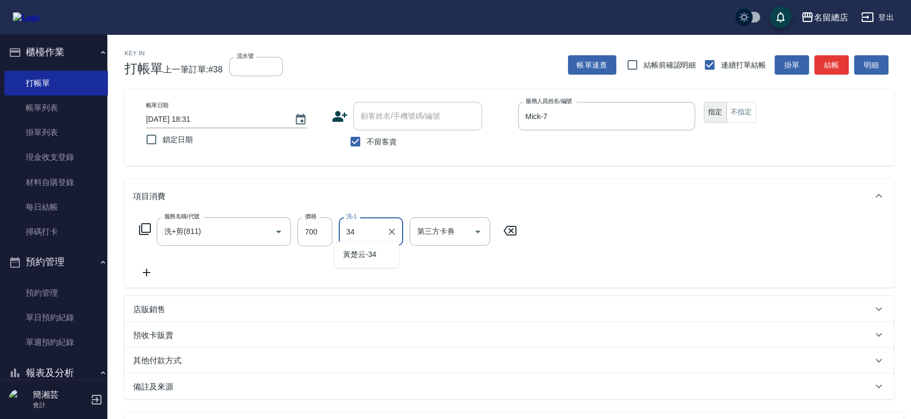
type input "[PERSON_NAME]-34"
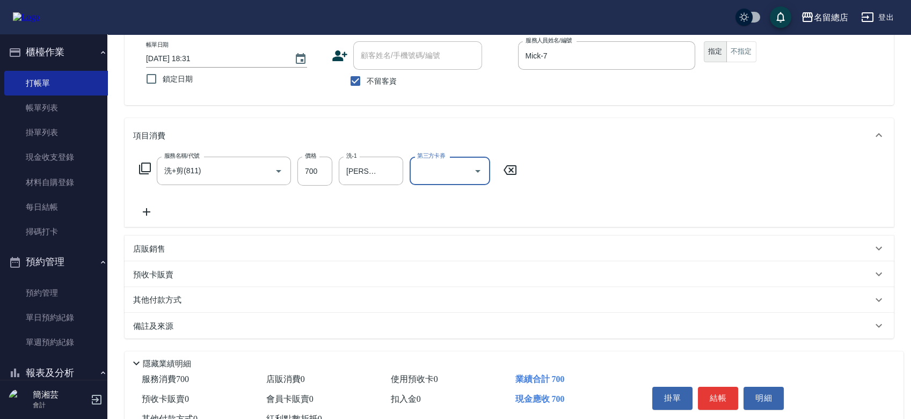
scroll to position [97, 0]
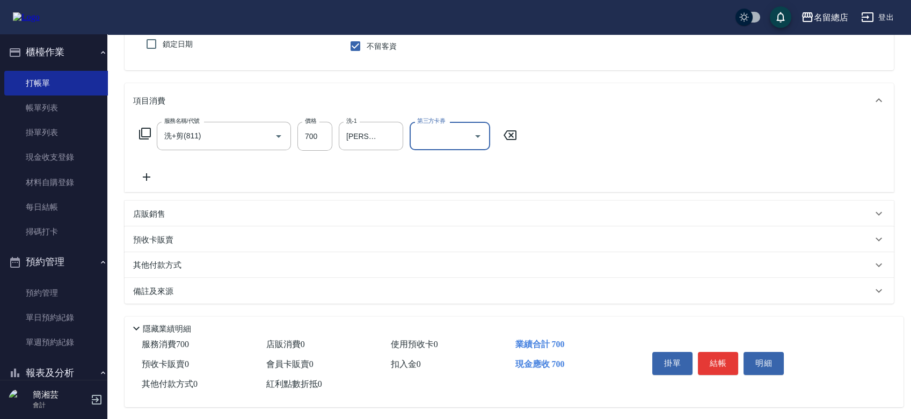
drag, startPoint x: 221, startPoint y: 263, endPoint x: 217, endPoint y: 283, distance: 20.7
click at [221, 264] on div "其他付款方式" at bounding box center [502, 265] width 739 height 12
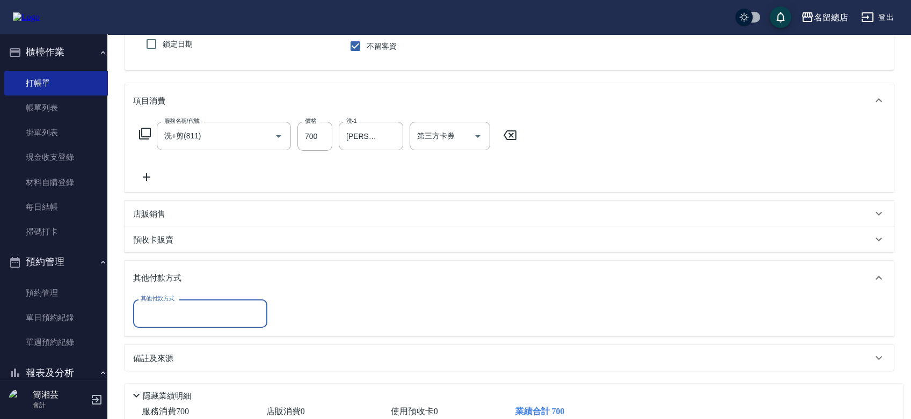
scroll to position [0, 0]
click at [215, 300] on div "其他付款方式" at bounding box center [200, 314] width 134 height 28
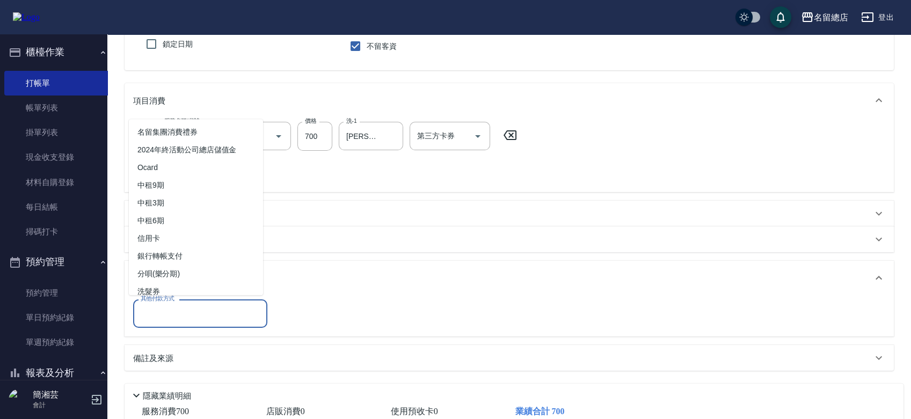
click at [218, 261] on span "銀行轉帳支付" at bounding box center [196, 256] width 134 height 18
type input "銀行轉帳支付"
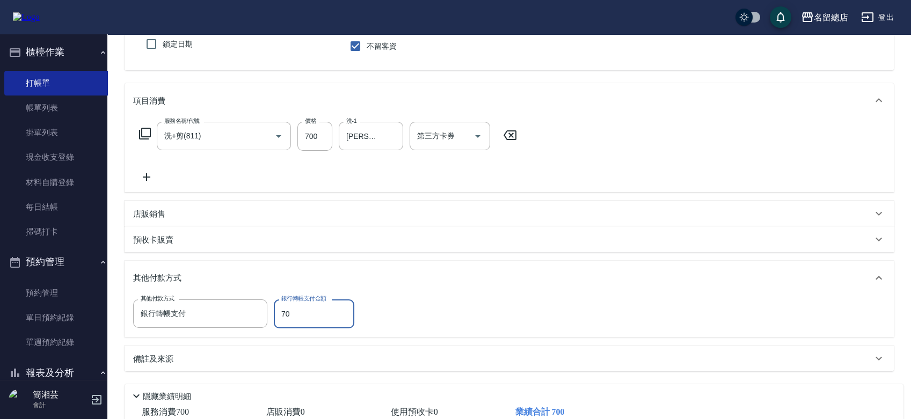
type input "700"
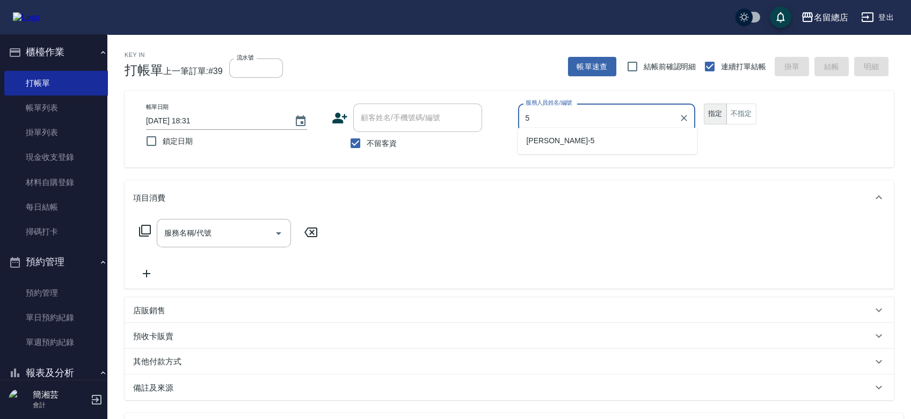
type input "[PERSON_NAME]-5"
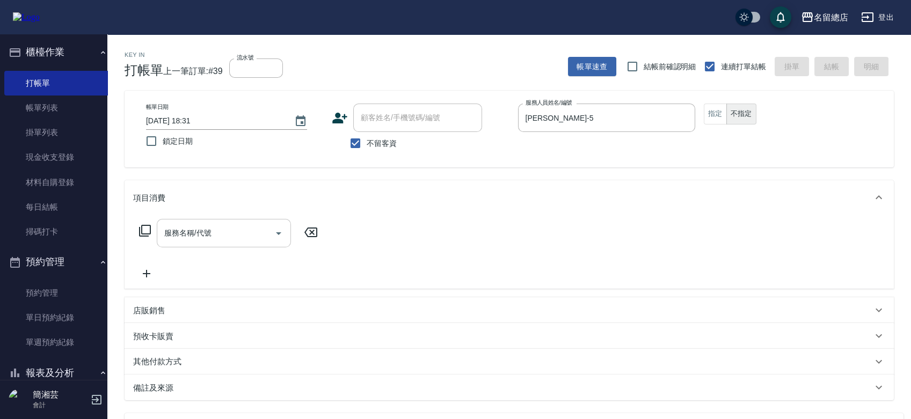
click at [237, 230] on input "服務名稱/代號" at bounding box center [216, 233] width 108 height 19
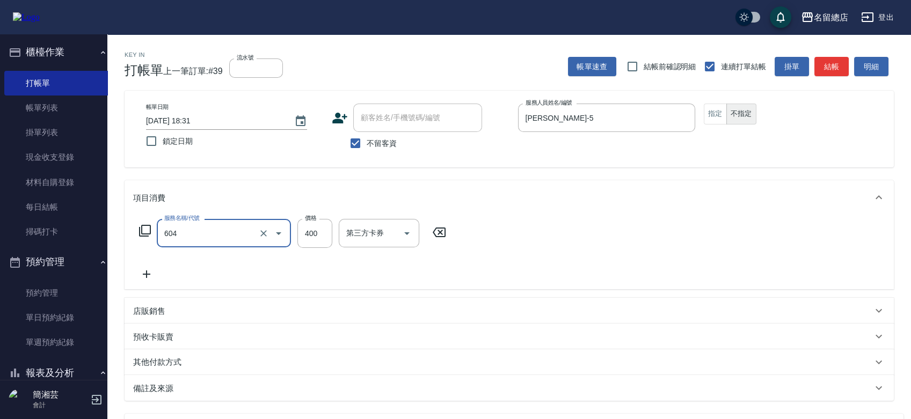
type input "健康洗髮(604)"
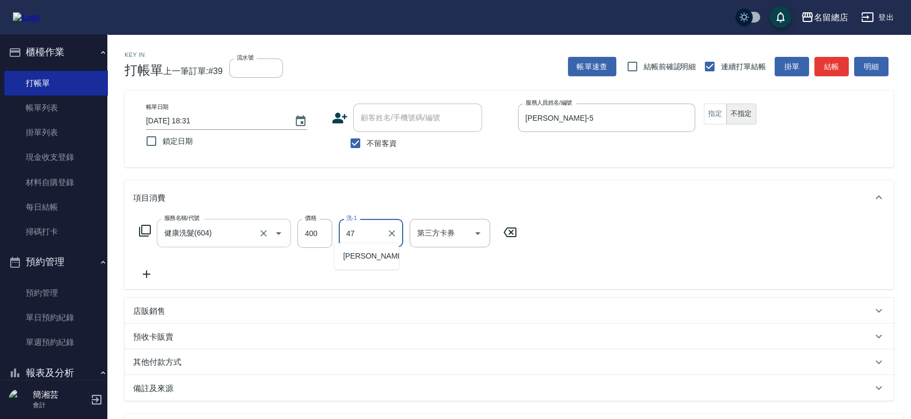
type input "[PERSON_NAME]-47"
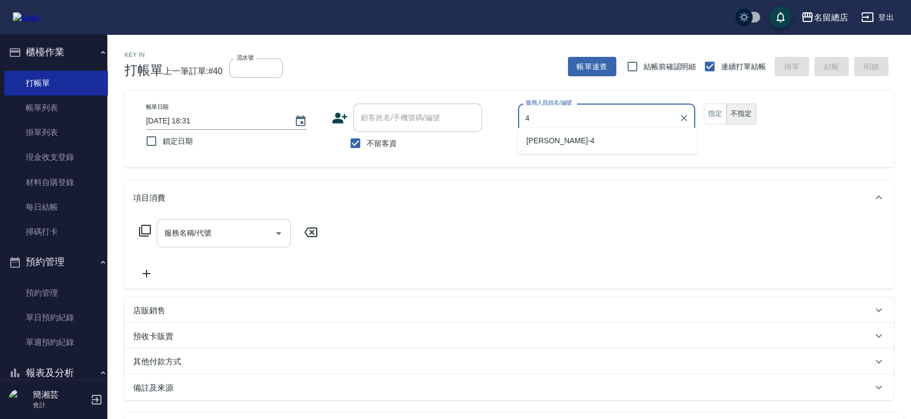
type input "[PERSON_NAME]-4"
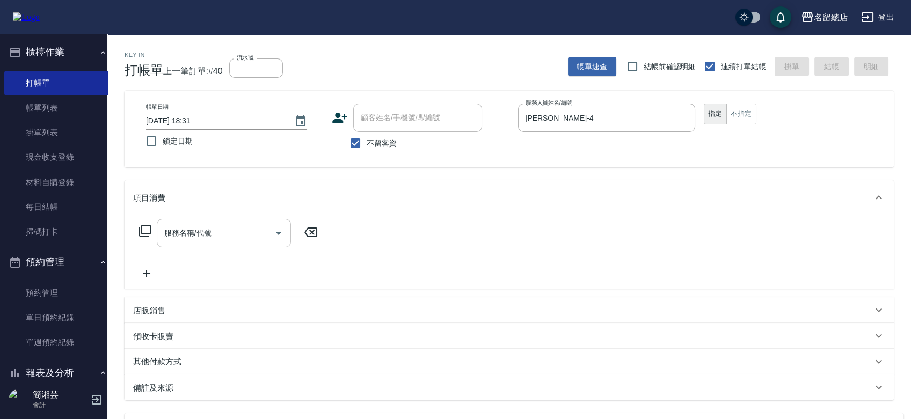
click at [198, 223] on div "服務名稱/代號 服務名稱/代號" at bounding box center [224, 233] width 134 height 28
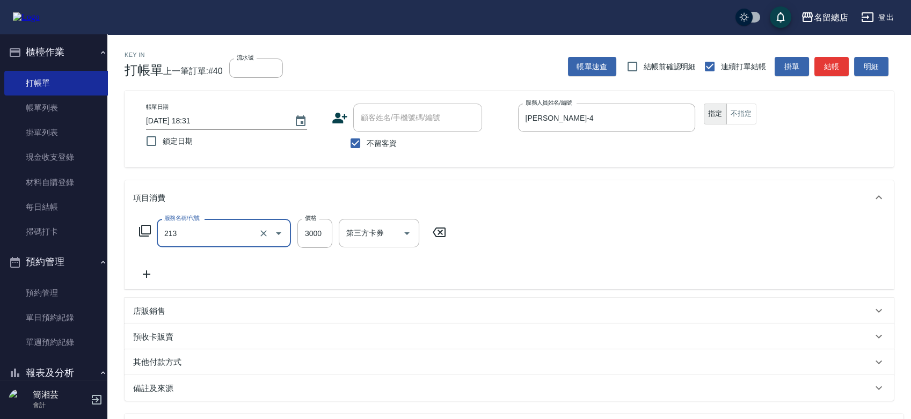
type input "陶溫3000以上(213)"
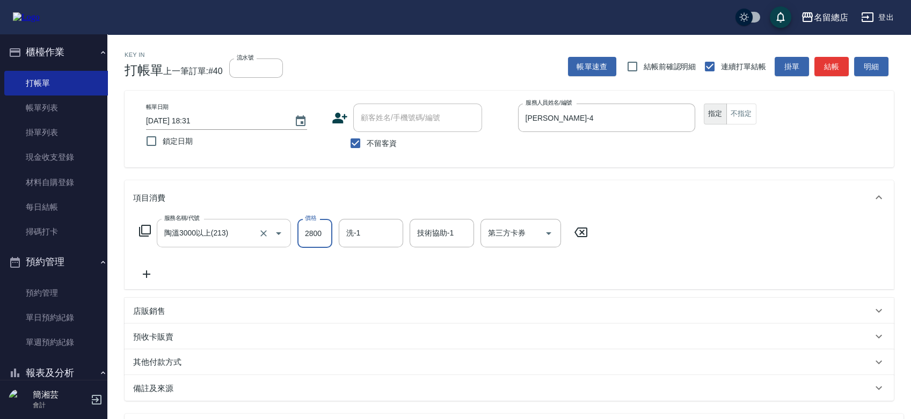
type input "2800"
type input "[PERSON_NAME]-27"
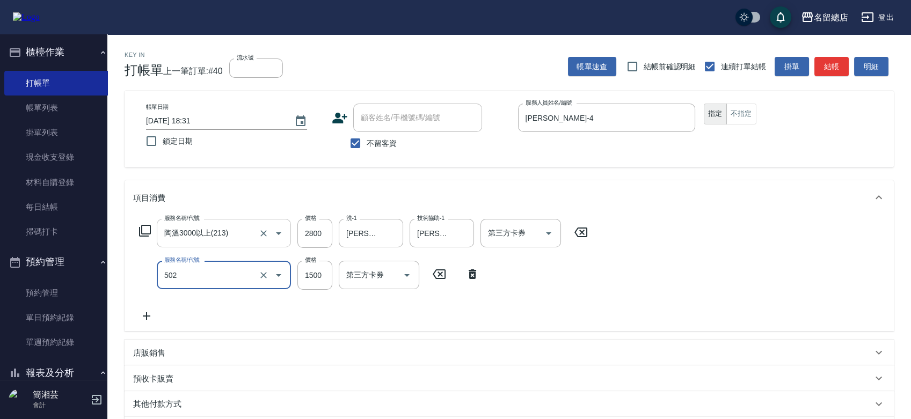
type input "染髮1500以上(502)"
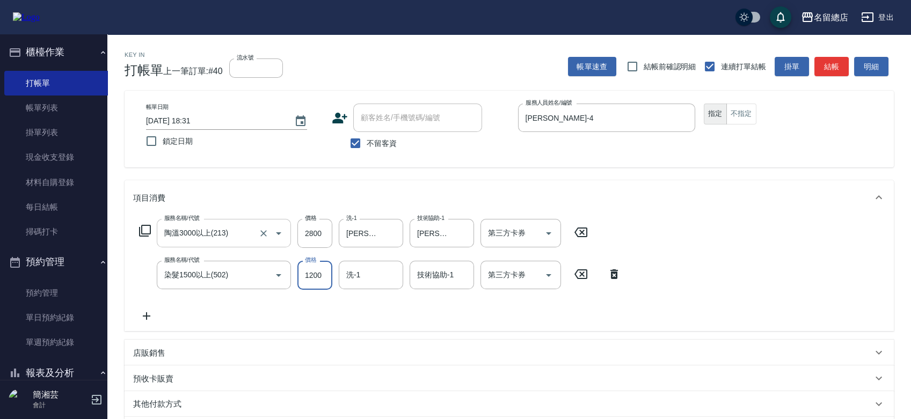
type input "1200"
type input "[PERSON_NAME]-27"
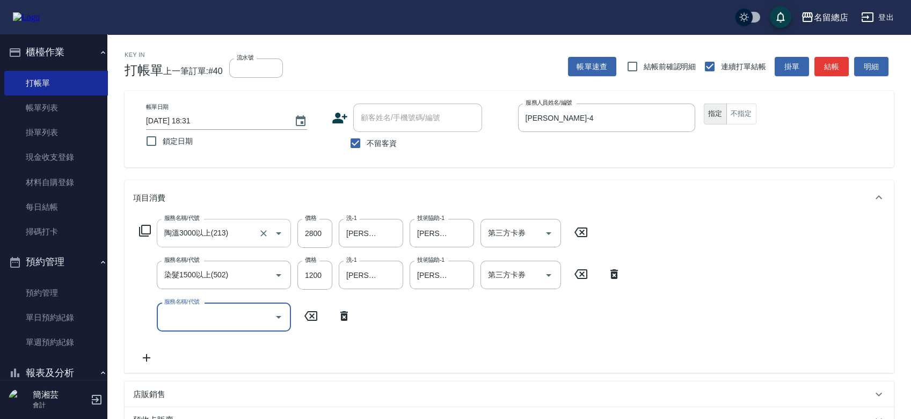
type input "5"
type input "2段自單次1300以上(441)"
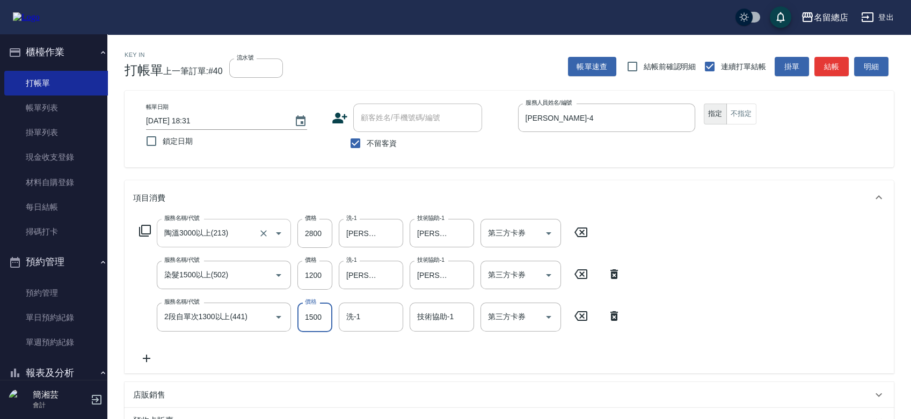
type input "1500"
type input "[PERSON_NAME]-27"
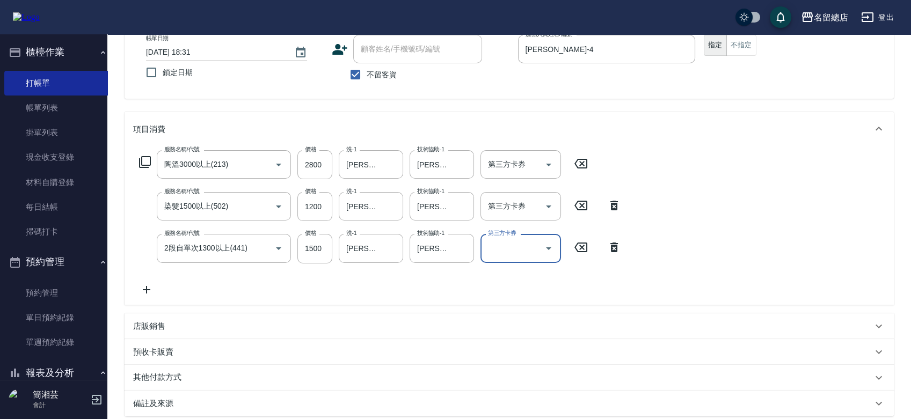
scroll to position [181, 0]
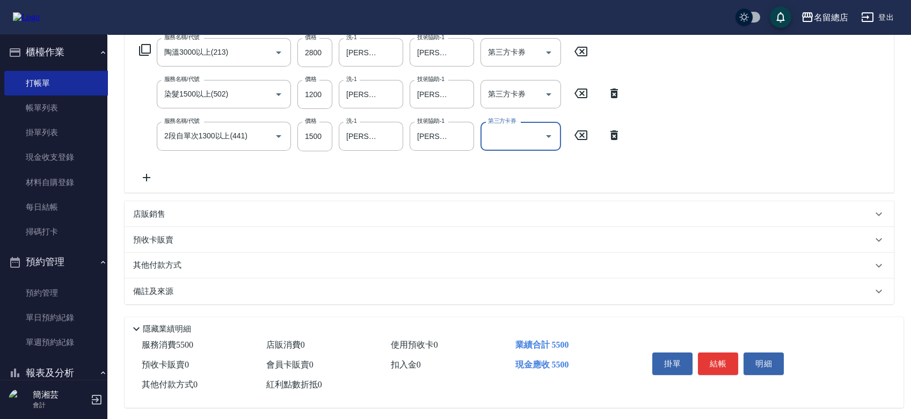
drag, startPoint x: 159, startPoint y: 258, endPoint x: 164, endPoint y: 269, distance: 12.1
click at [163, 269] on div "其他付款方式" at bounding box center [509, 266] width 769 height 26
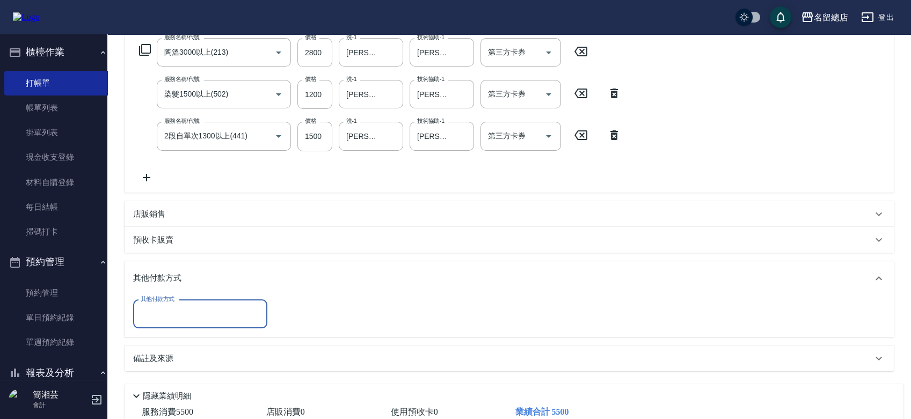
scroll to position [0, 0]
click at [167, 311] on input "其他付款方式" at bounding box center [200, 314] width 125 height 19
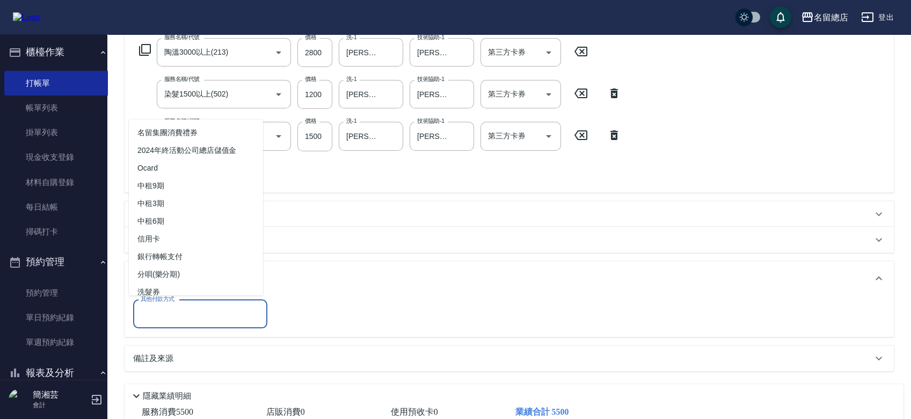
click at [166, 247] on span "信用卡" at bounding box center [196, 239] width 134 height 18
type input "信用卡"
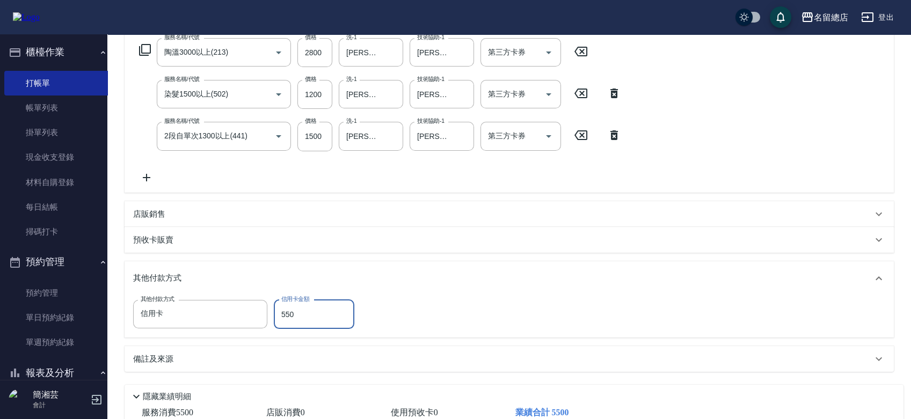
type input "5500"
type input "[DATE] 18:32"
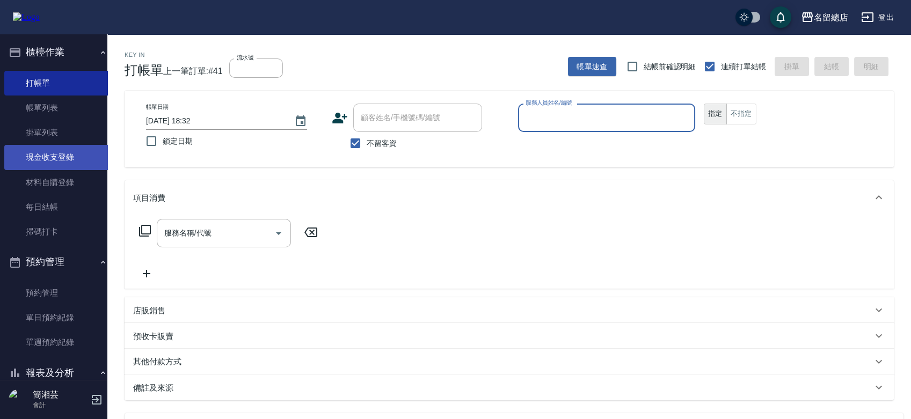
click at [60, 161] on link "現金收支登錄" at bounding box center [57, 157] width 107 height 25
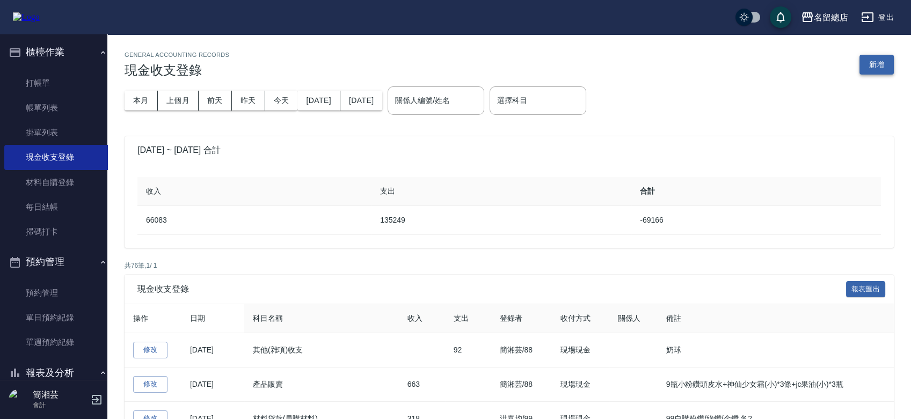
click at [887, 58] on button "新增" at bounding box center [876, 65] width 34 height 20
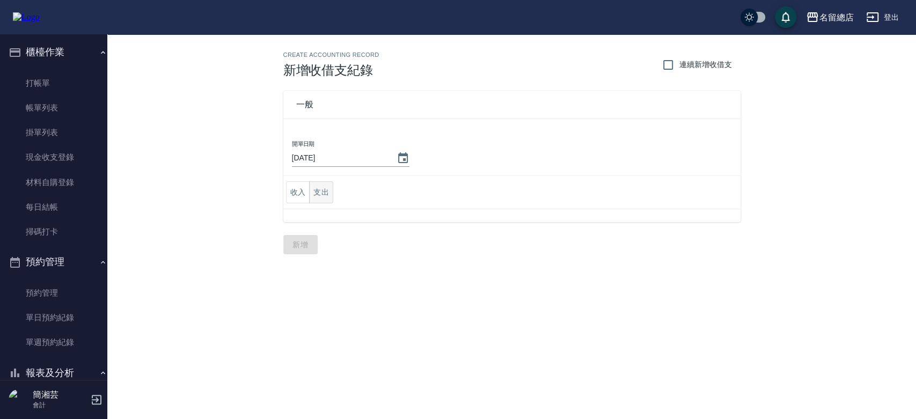
click at [316, 181] on button "支出" at bounding box center [321, 192] width 24 height 22
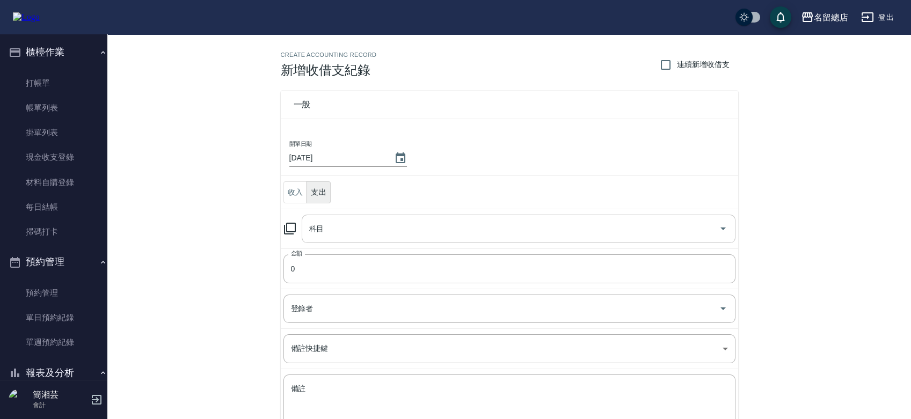
click at [339, 220] on input "科目" at bounding box center [511, 229] width 408 height 19
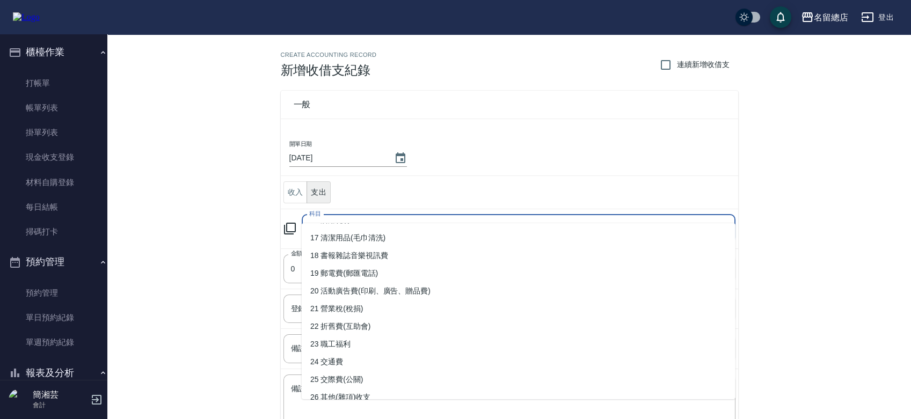
scroll to position [358, 0]
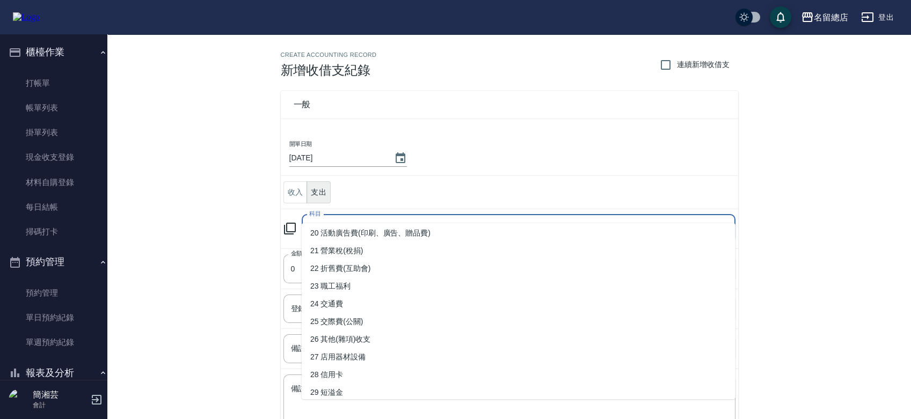
click at [369, 337] on li "26 其他(雜項)收支" at bounding box center [519, 340] width 434 height 18
type input "26 其他(雜項)收支"
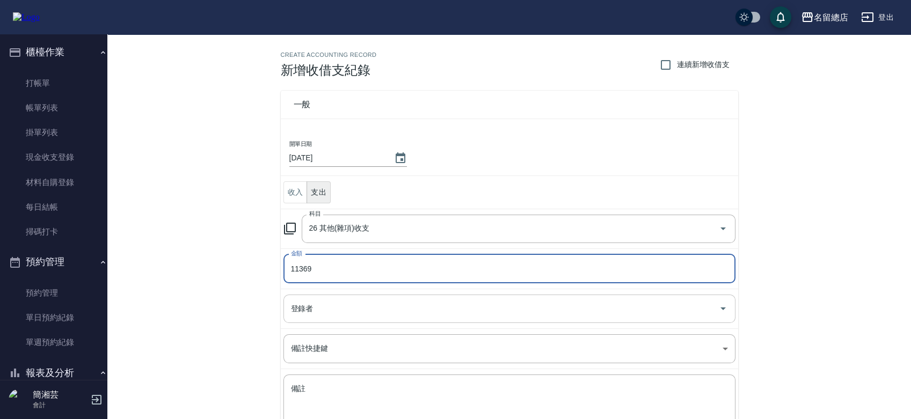
type input "11369"
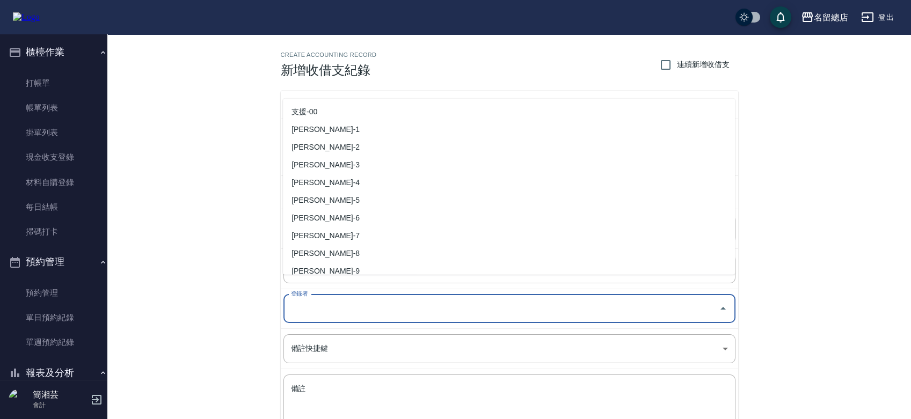
click at [339, 300] on input "登錄者" at bounding box center [501, 309] width 426 height 19
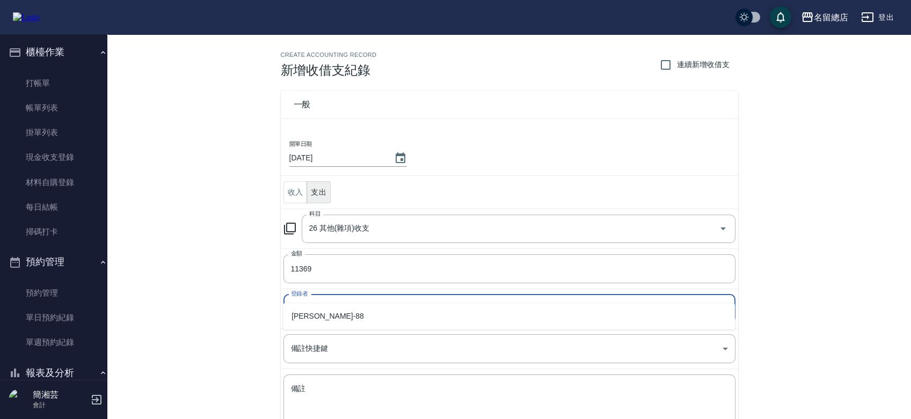
type input "[PERSON_NAME]-88"
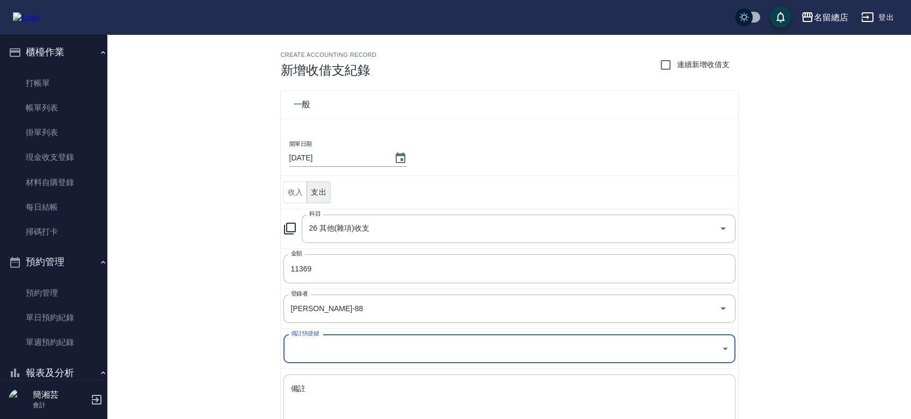
click at [347, 384] on textarea "備註" at bounding box center [509, 402] width 437 height 37
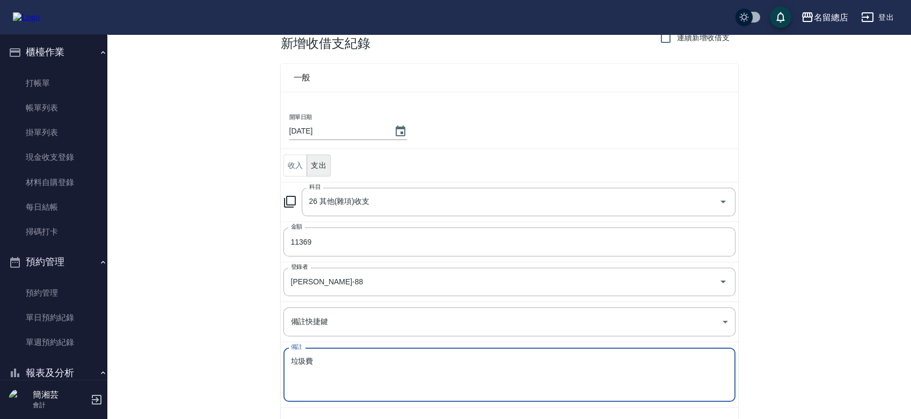
scroll to position [54, 0]
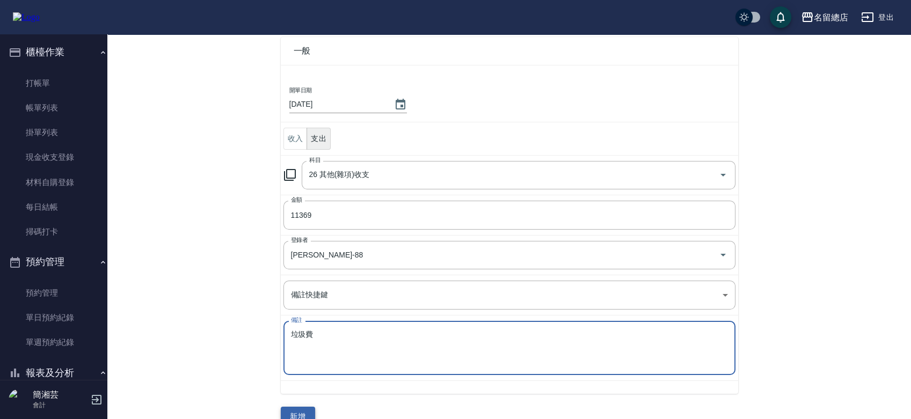
type textarea "垃圾費"
click at [313, 407] on button "新增" at bounding box center [298, 417] width 34 height 20
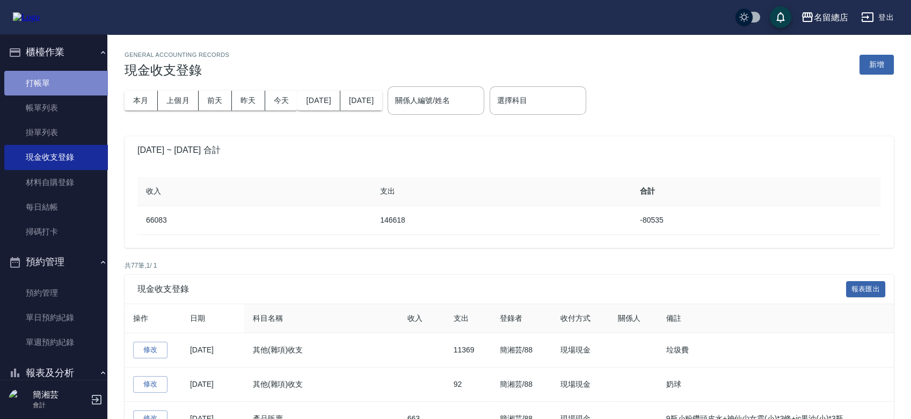
click at [63, 84] on link "打帳單" at bounding box center [57, 83] width 107 height 25
